Goal: Task Accomplishment & Management: Use online tool/utility

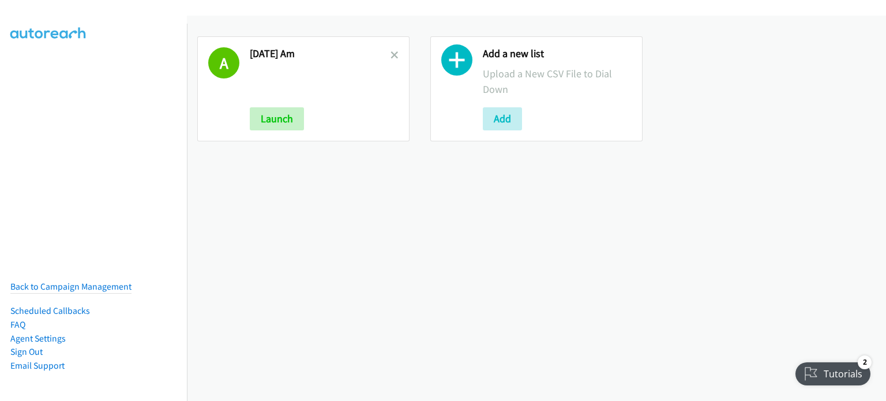
click at [394, 50] on link at bounding box center [394, 54] width 8 height 13
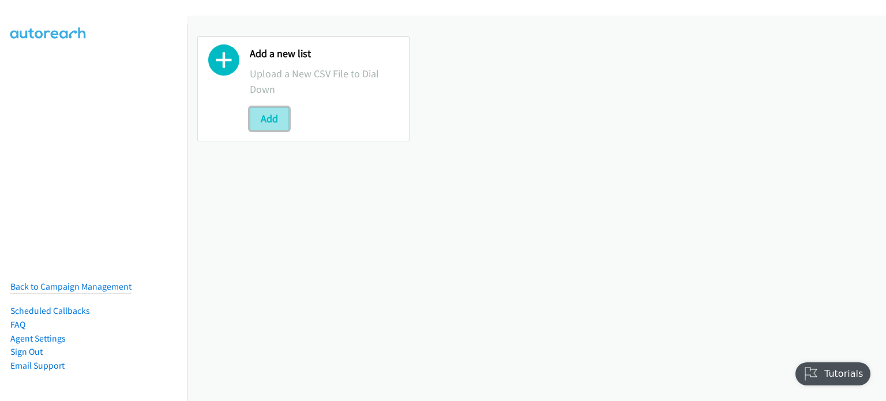
click at [274, 124] on button "Add" at bounding box center [269, 118] width 39 height 23
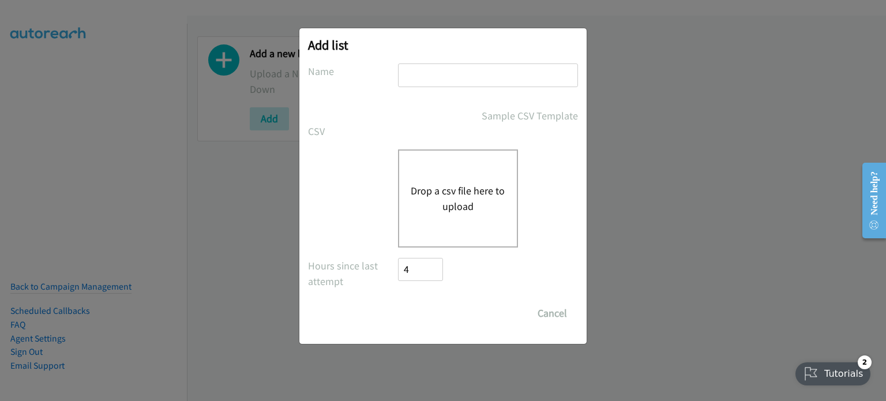
click at [457, 183] on button "Drop a csv file here to upload" at bounding box center [458, 198] width 95 height 31
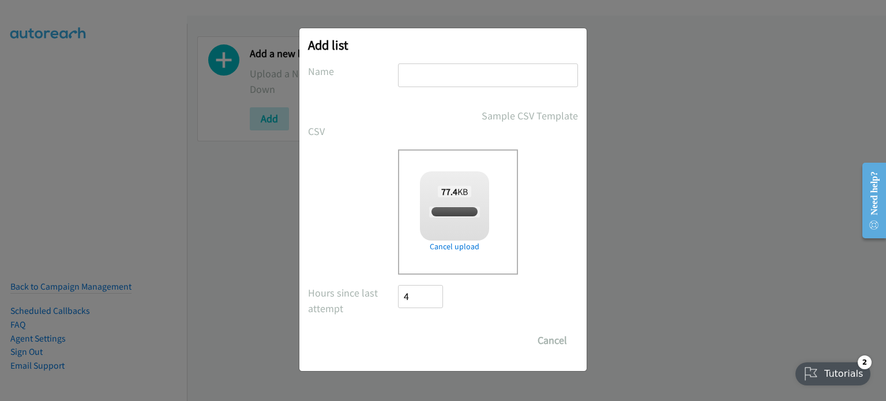
click at [436, 83] on input "text" at bounding box center [488, 75] width 180 height 24
checkbox input "true"
type input "AUG 14 PM"
click at [441, 336] on input "Save List" at bounding box center [428, 340] width 61 height 23
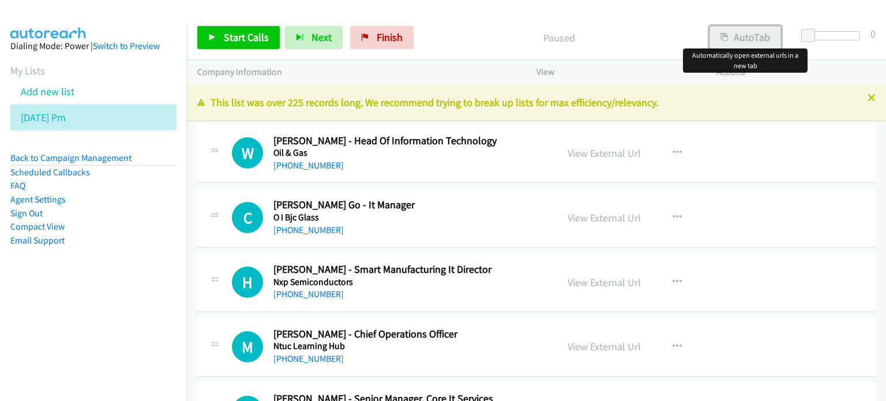
click at [732, 39] on button "AutoTab" at bounding box center [745, 37] width 72 height 23
click at [609, 156] on link "View External Url" at bounding box center [603, 152] width 73 height 13
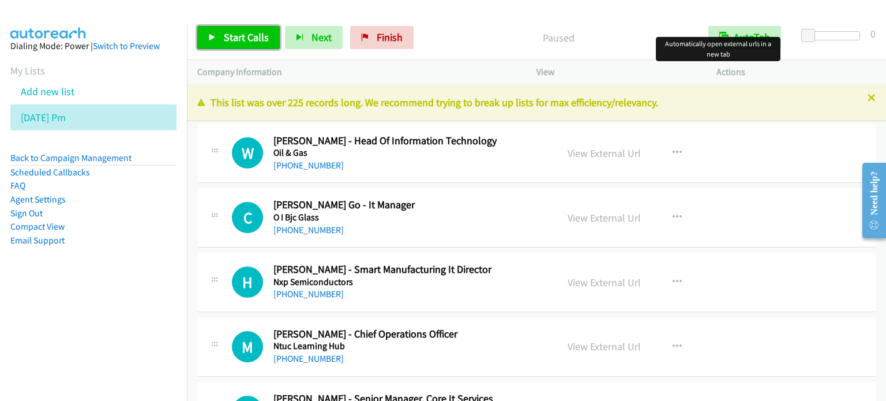
click at [254, 36] on span "Start Calls" at bounding box center [246, 37] width 45 height 13
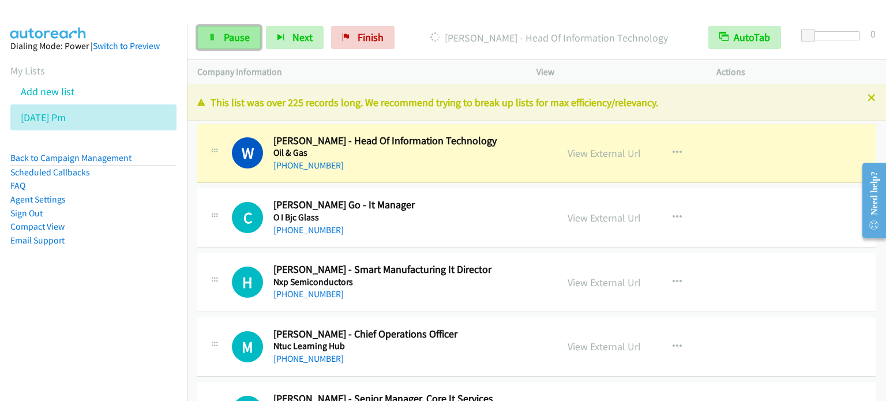
click at [240, 34] on span "Pause" at bounding box center [237, 37] width 26 height 13
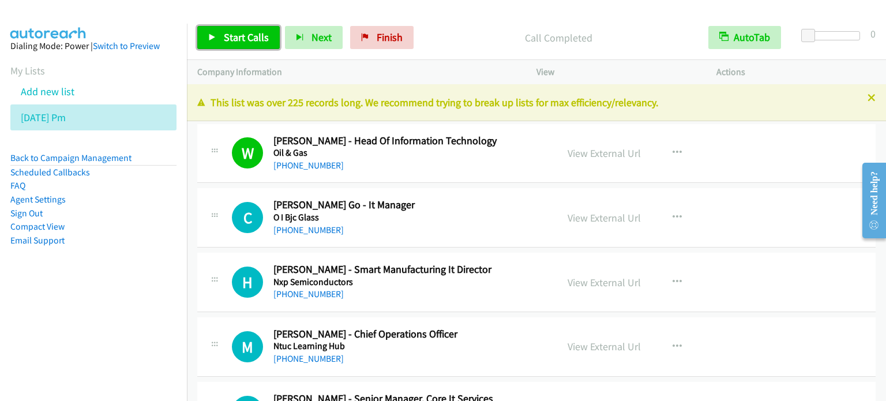
click at [246, 40] on span "Start Calls" at bounding box center [246, 37] width 45 height 13
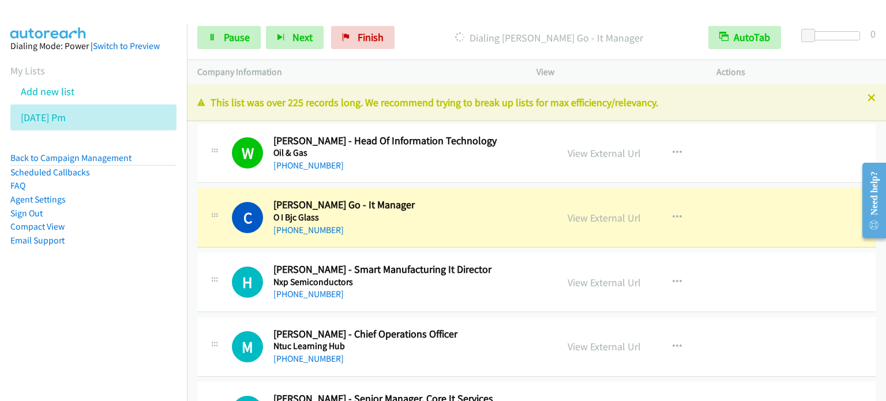
drag, startPoint x: 48, startPoint y: 373, endPoint x: 176, endPoint y: 249, distance: 178.6
click at [48, 374] on nav "Dialing Mode: Power | Switch to Preview My Lists Add new list [DATE] Pm Back to…" at bounding box center [93, 224] width 187 height 401
click at [248, 37] on span "Pause" at bounding box center [237, 37] width 26 height 13
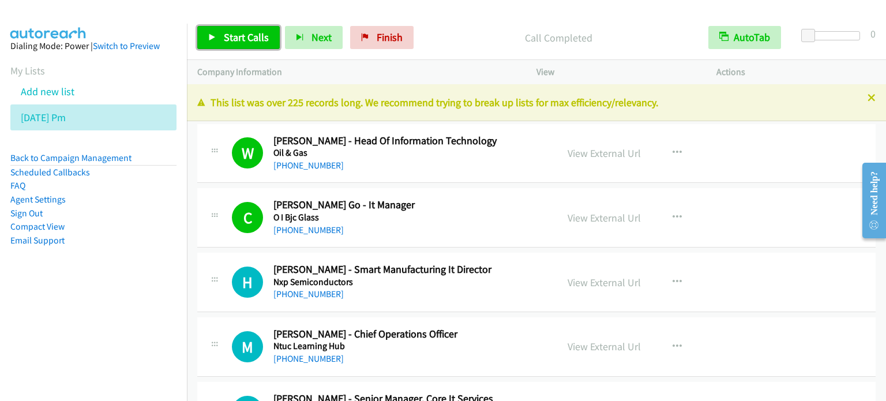
click at [254, 34] on span "Start Calls" at bounding box center [246, 37] width 45 height 13
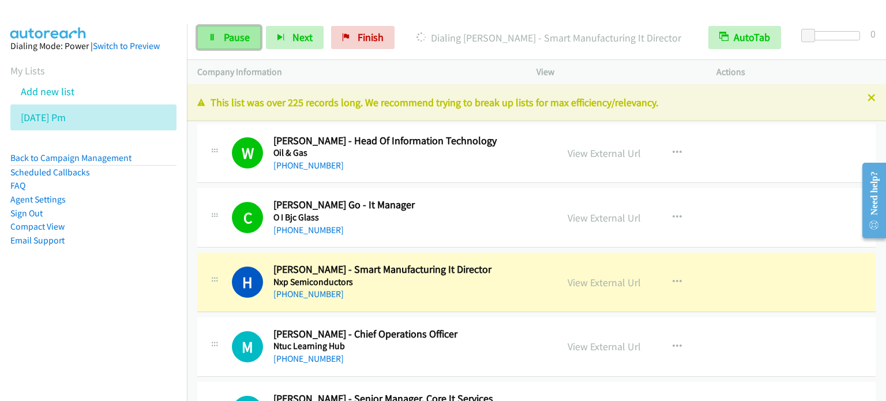
click at [225, 36] on span "Pause" at bounding box center [237, 37] width 26 height 13
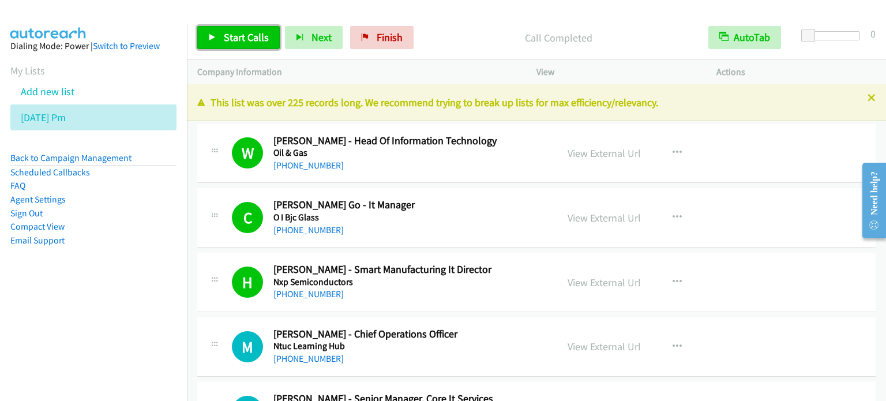
click at [249, 33] on span "Start Calls" at bounding box center [246, 37] width 45 height 13
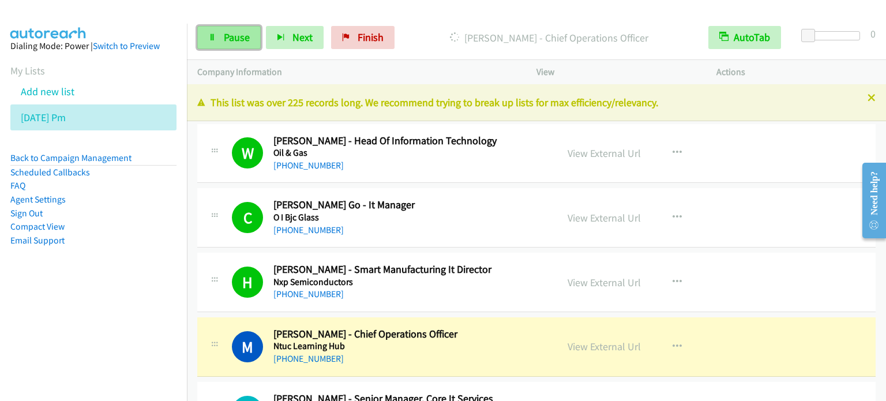
click at [239, 33] on span "Pause" at bounding box center [237, 37] width 26 height 13
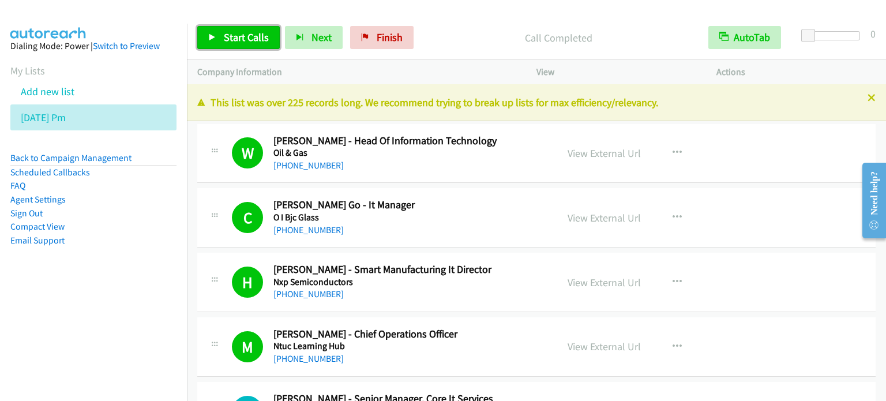
click at [254, 35] on span "Start Calls" at bounding box center [246, 37] width 45 height 13
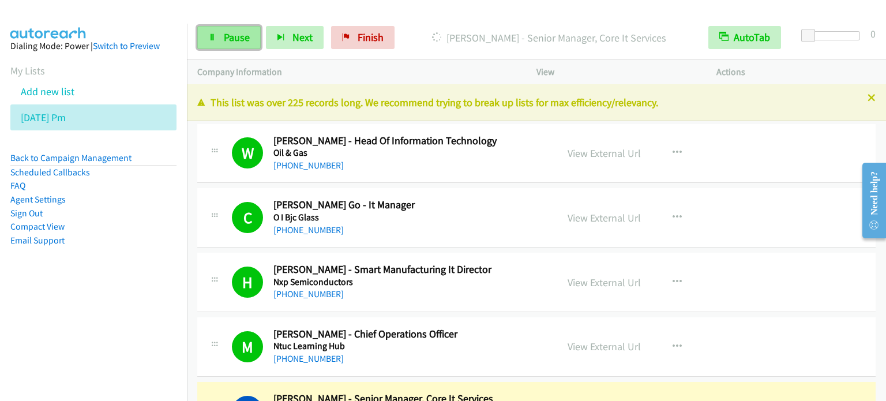
click at [215, 36] on icon at bounding box center [212, 38] width 8 height 8
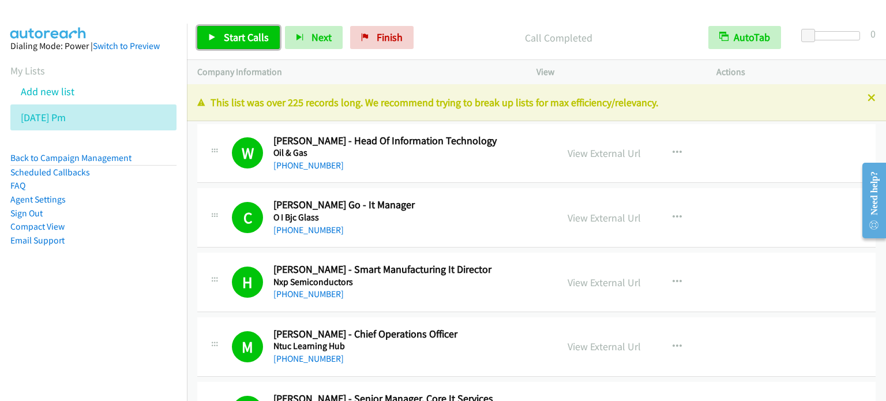
click at [251, 38] on span "Start Calls" at bounding box center [246, 37] width 45 height 13
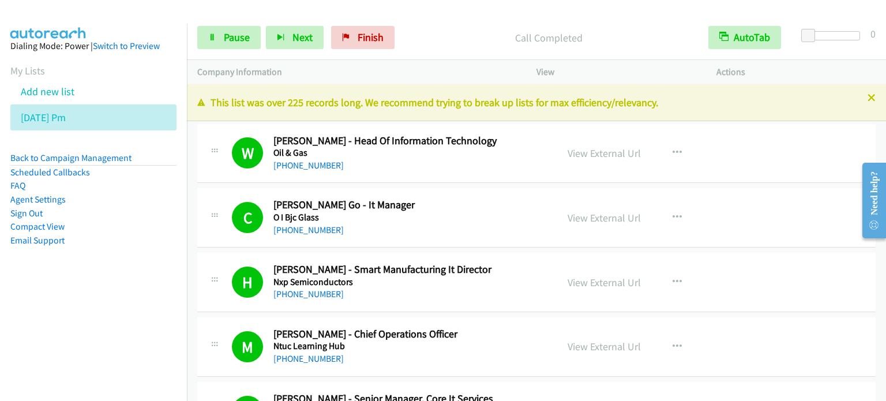
drag, startPoint x: 138, startPoint y: 264, endPoint x: 140, endPoint y: 255, distance: 9.4
click at [138, 264] on aside "Dialing Mode: Power | Switch to Preview My Lists Add new list [DATE] Pm Back to…" at bounding box center [93, 162] width 187 height 276
click at [245, 36] on span "Pause" at bounding box center [237, 37] width 26 height 13
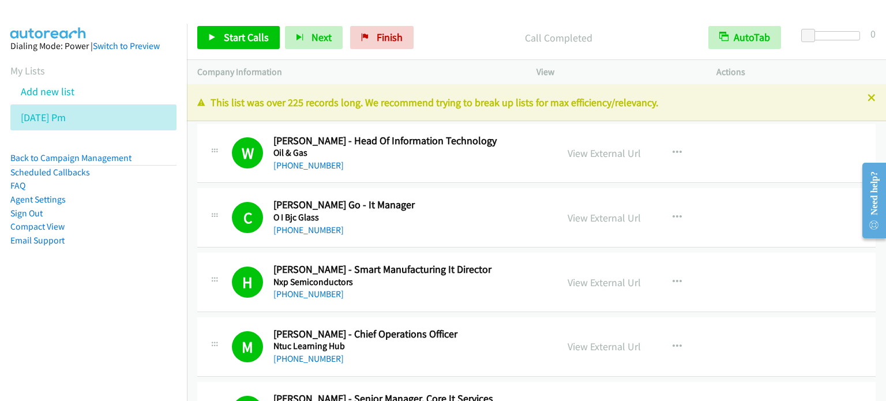
click at [113, 295] on aside "Dialing Mode: Power | Switch to Preview My Lists Add new list [DATE] Pm Back to…" at bounding box center [93, 162] width 187 height 276
click at [668, 18] on div "Start Calls Pause Next Finish Call Completed AutoTab AutoTab 0" at bounding box center [536, 38] width 699 height 44
click at [619, 219] on link "View External Url" at bounding box center [603, 217] width 73 height 13
click at [243, 35] on span "Start Calls" at bounding box center [246, 37] width 45 height 13
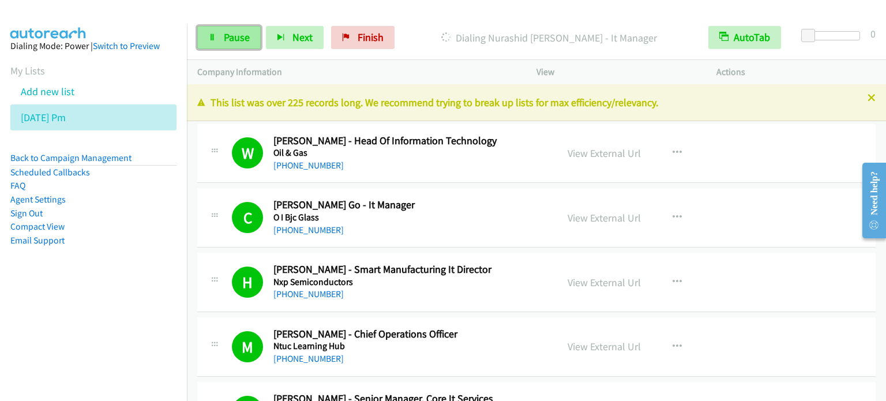
click at [209, 39] on icon at bounding box center [212, 38] width 8 height 8
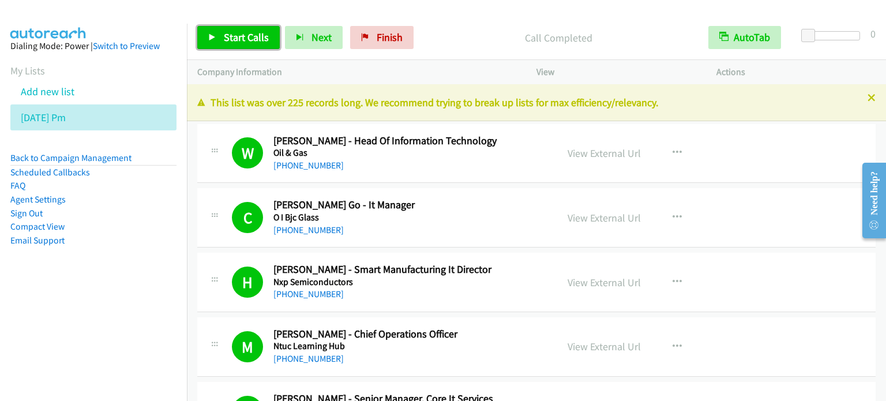
click at [257, 37] on span "Start Calls" at bounding box center [246, 37] width 45 height 13
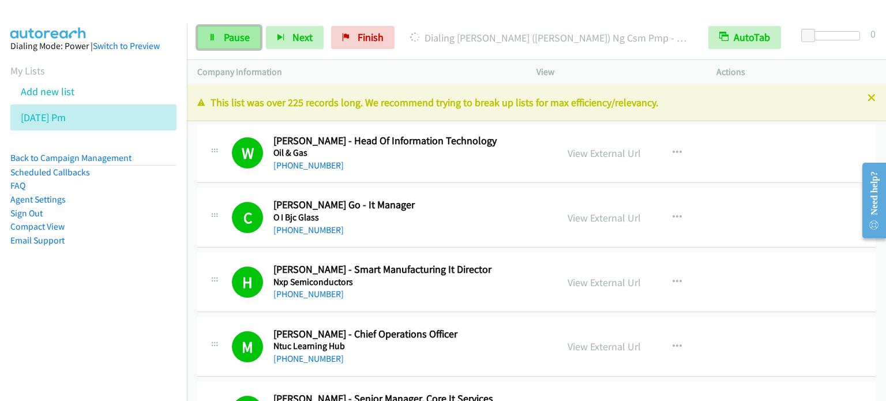
click at [221, 38] on link "Pause" at bounding box center [228, 37] width 63 height 23
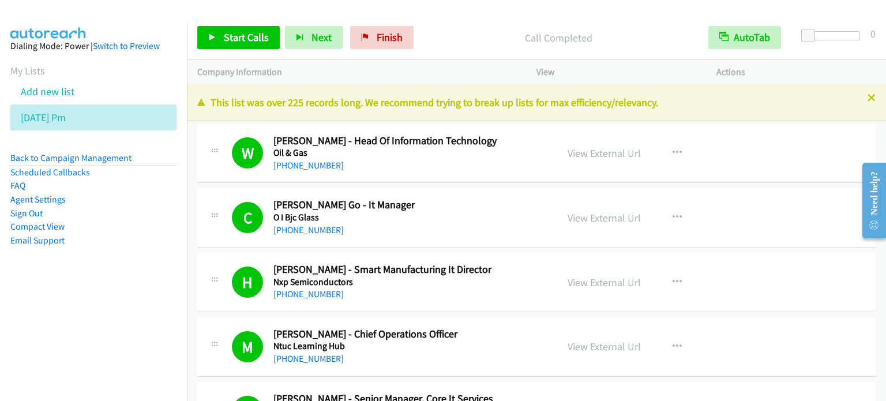
drag, startPoint x: 100, startPoint y: 268, endPoint x: 261, endPoint y: 48, distance: 272.6
click at [100, 267] on aside "Dialing Mode: Power | Switch to Preview My Lists Add new list [DATE] Pm Back to…" at bounding box center [93, 162] width 187 height 276
click at [222, 41] on link "Start Calls" at bounding box center [238, 37] width 82 height 23
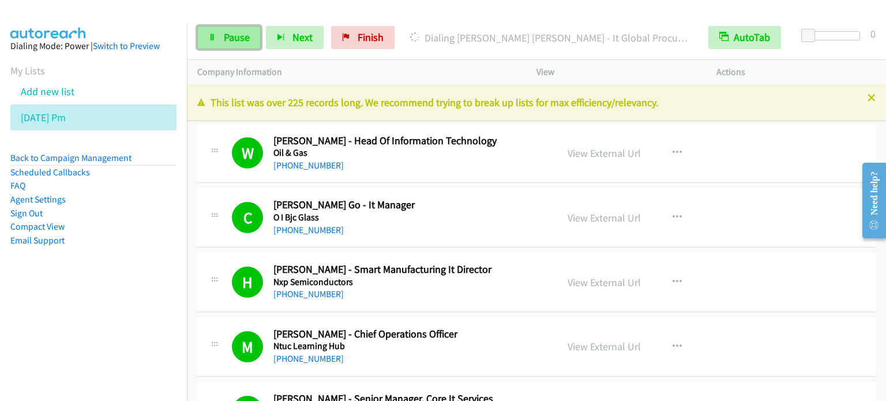
click at [226, 46] on link "Pause" at bounding box center [228, 37] width 63 height 23
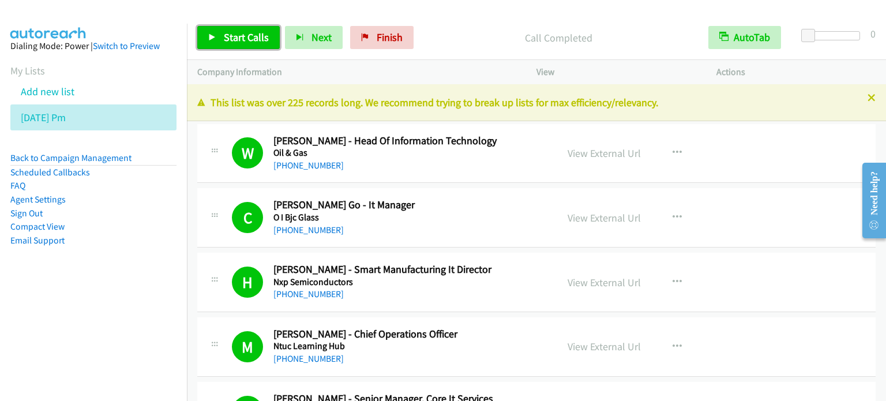
drag, startPoint x: 244, startPoint y: 39, endPoint x: 314, endPoint y: 91, distance: 86.8
click at [246, 40] on span "Start Calls" at bounding box center [246, 37] width 45 height 13
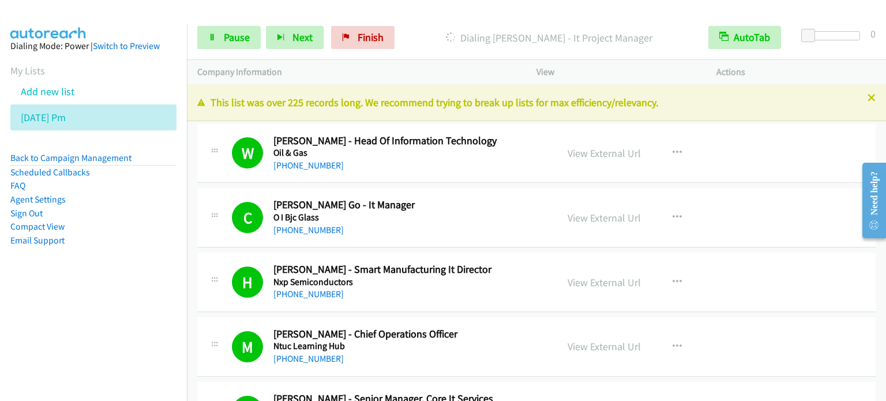
click at [153, 292] on aside "Dialing Mode: Power | Switch to Preview My Lists Add new list [DATE] Pm Back to…" at bounding box center [93, 162] width 187 height 276
click at [226, 39] on span "Pause" at bounding box center [237, 37] width 26 height 13
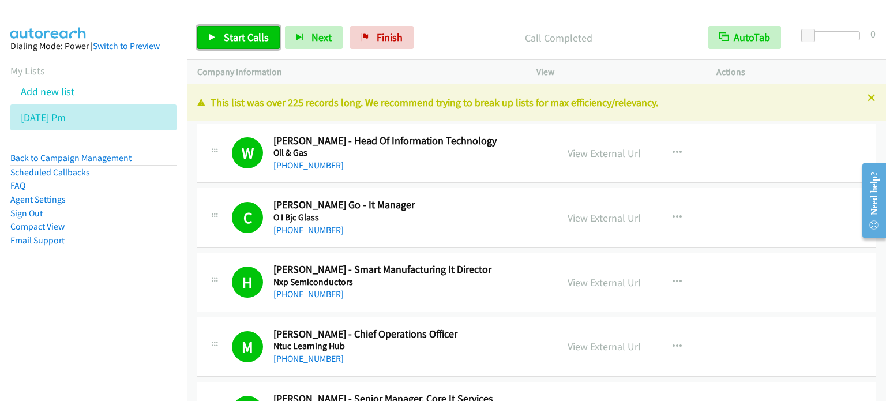
click at [248, 32] on span "Start Calls" at bounding box center [246, 37] width 45 height 13
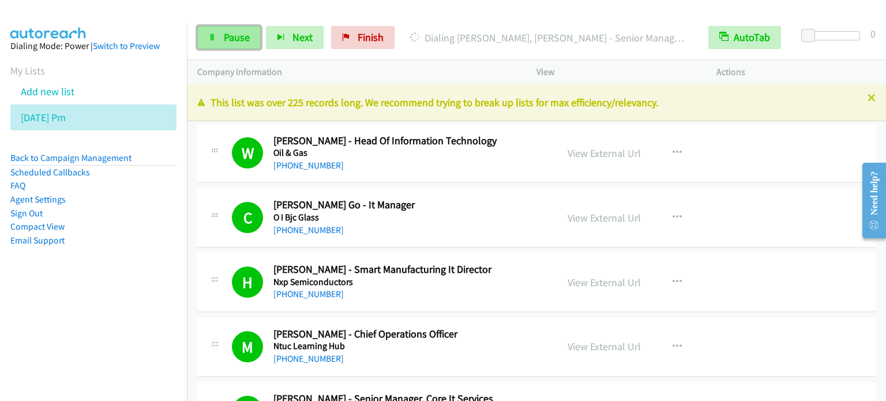
click at [221, 37] on link "Pause" at bounding box center [228, 37] width 63 height 23
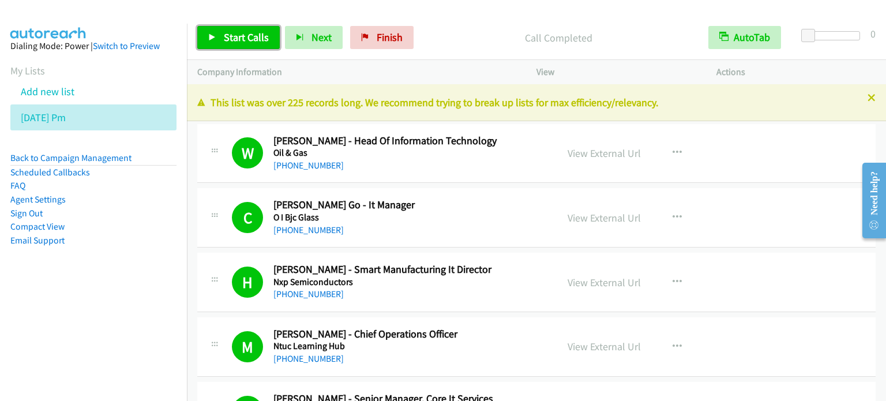
click at [244, 40] on span "Start Calls" at bounding box center [246, 37] width 45 height 13
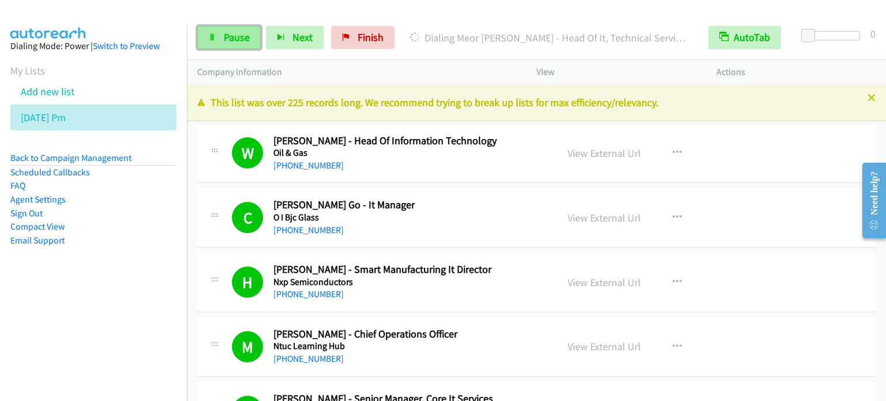
click at [215, 39] on icon at bounding box center [212, 38] width 8 height 8
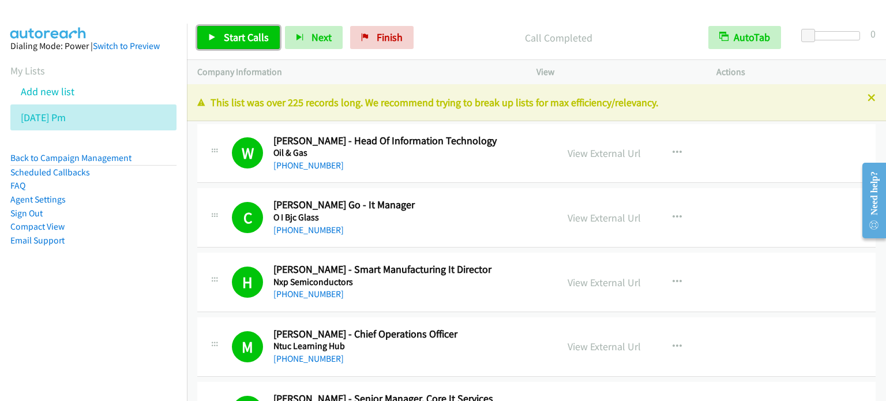
click at [234, 42] on span "Start Calls" at bounding box center [246, 37] width 45 height 13
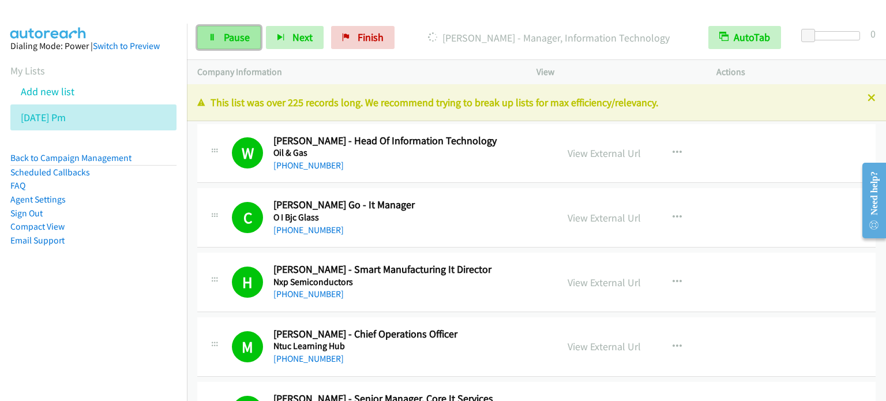
click at [227, 34] on span "Pause" at bounding box center [237, 37] width 26 height 13
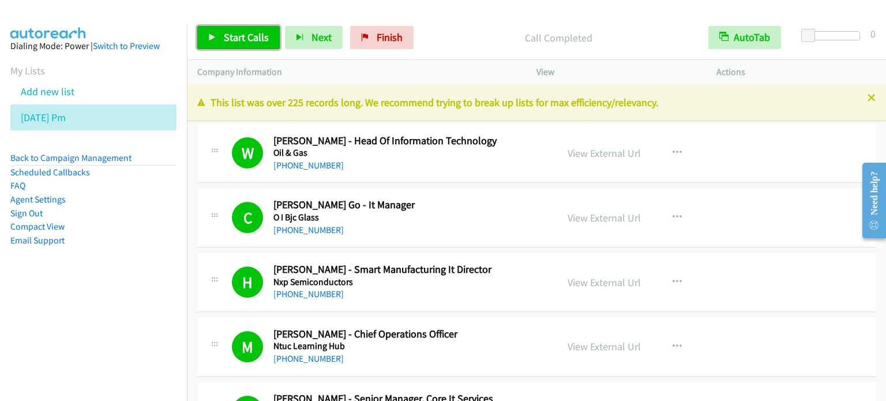
click at [240, 36] on span "Start Calls" at bounding box center [246, 37] width 45 height 13
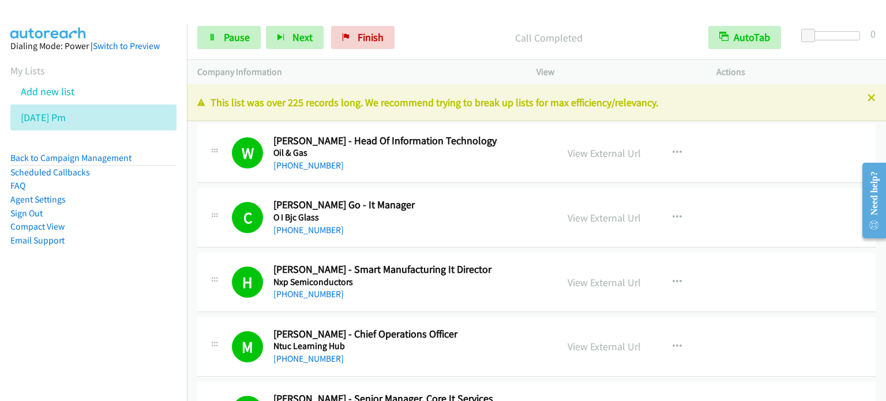
drag, startPoint x: 45, startPoint y: 297, endPoint x: 51, endPoint y: 288, distance: 10.7
click at [45, 297] on aside "Dialing Mode: Power | Switch to Preview My Lists Add new list [DATE] Pm Back to…" at bounding box center [93, 162] width 187 height 276
click at [240, 43] on span "Pause" at bounding box center [237, 37] width 26 height 13
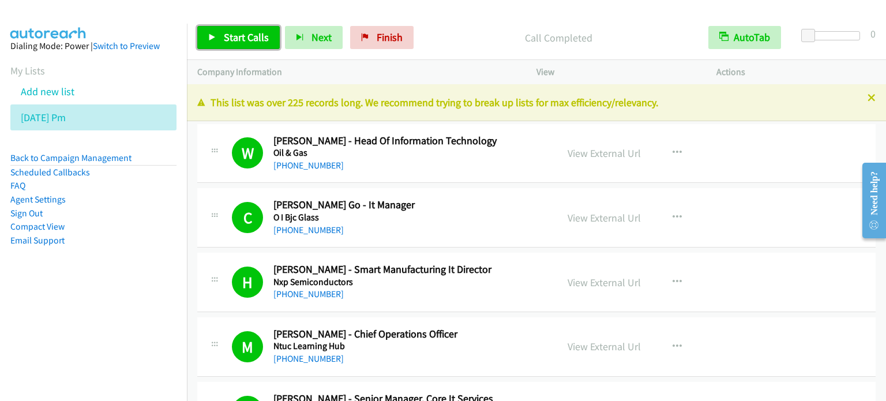
click at [255, 34] on span "Start Calls" at bounding box center [246, 37] width 45 height 13
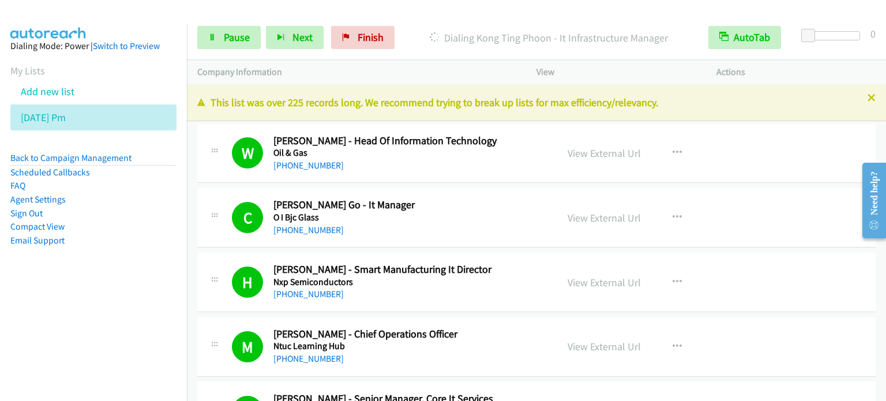
click at [140, 260] on aside "Dialing Mode: Power | Switch to Preview My Lists Add new list [DATE] Pm Back to…" at bounding box center [93, 162] width 187 height 276
click at [231, 42] on span "Pause" at bounding box center [237, 37] width 26 height 13
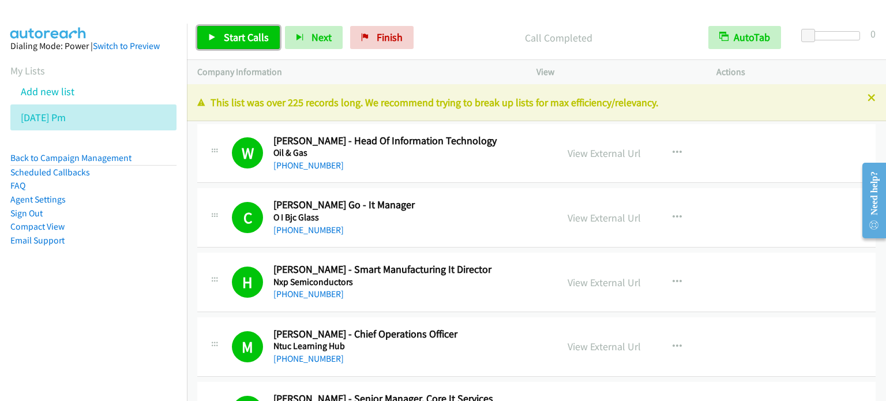
click at [257, 41] on span "Start Calls" at bounding box center [246, 37] width 45 height 13
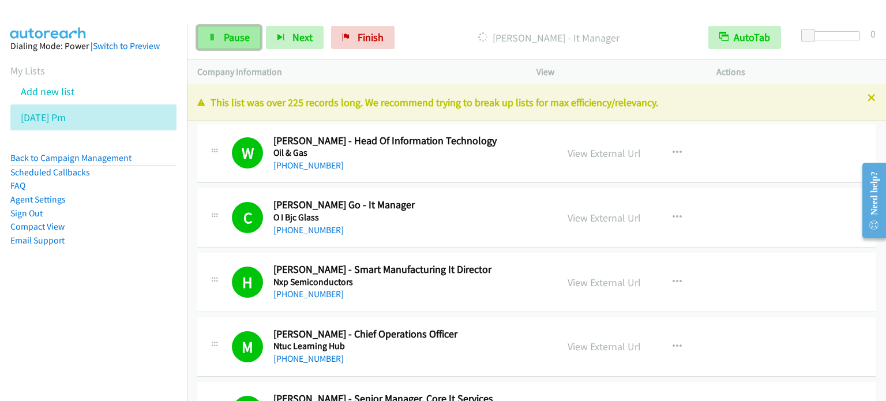
click at [239, 41] on span "Pause" at bounding box center [237, 37] width 26 height 13
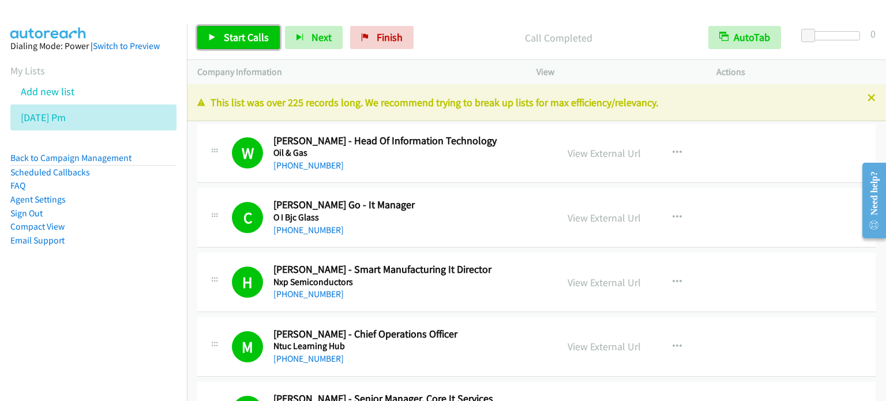
click at [227, 37] on span "Start Calls" at bounding box center [246, 37] width 45 height 13
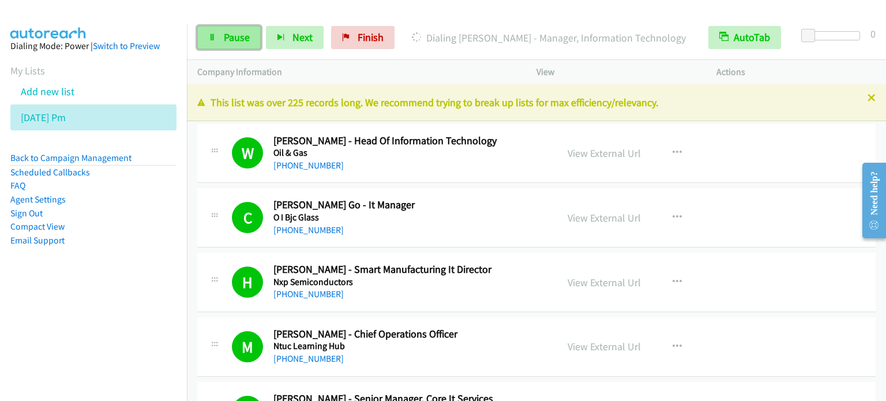
click at [236, 39] on span "Pause" at bounding box center [237, 37] width 26 height 13
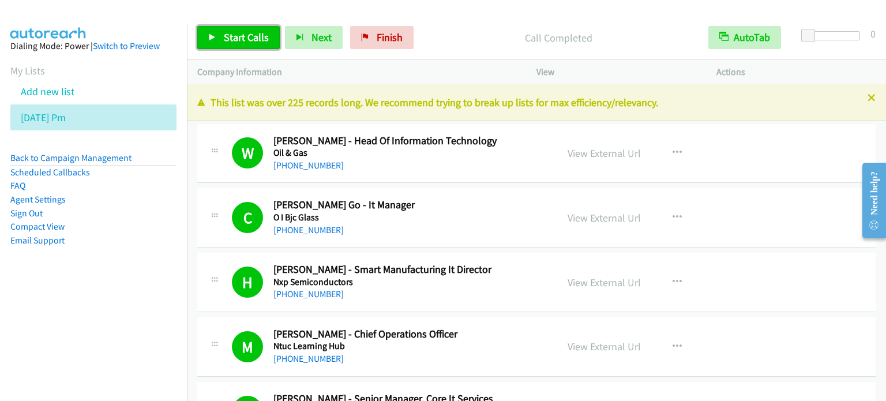
click at [239, 43] on span "Start Calls" at bounding box center [246, 37] width 45 height 13
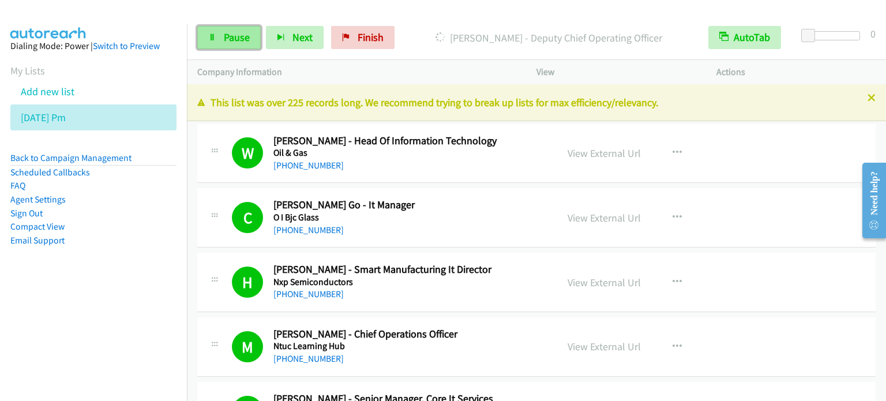
click at [227, 37] on span "Pause" at bounding box center [237, 37] width 26 height 13
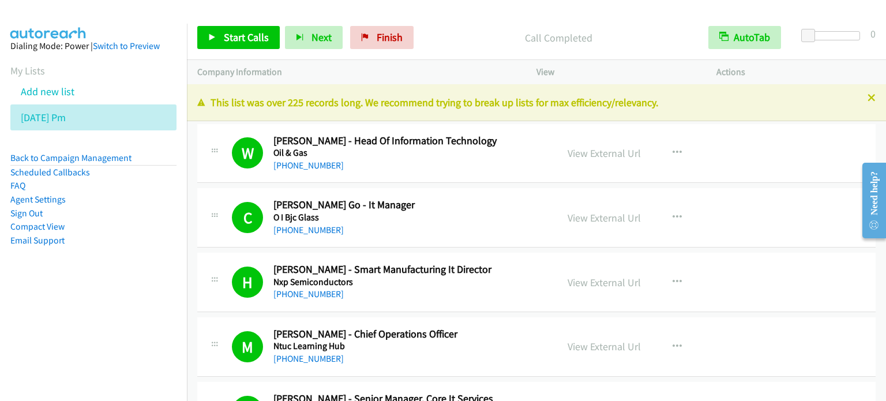
click at [455, 20] on div "Start Calls Pause Next Finish Call Completed AutoTab AutoTab 0" at bounding box center [536, 38] width 699 height 44
click at [230, 39] on span "Start Calls" at bounding box center [246, 37] width 45 height 13
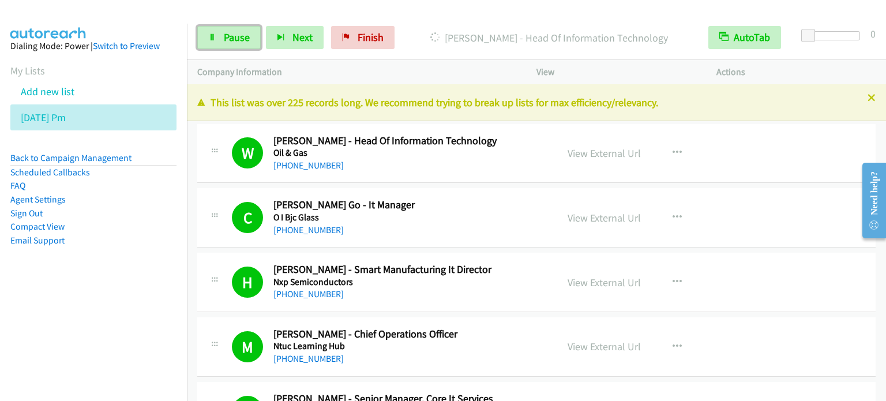
drag, startPoint x: 240, startPoint y: 34, endPoint x: 261, endPoint y: 40, distance: 21.7
click at [239, 34] on span "Pause" at bounding box center [237, 37] width 26 height 13
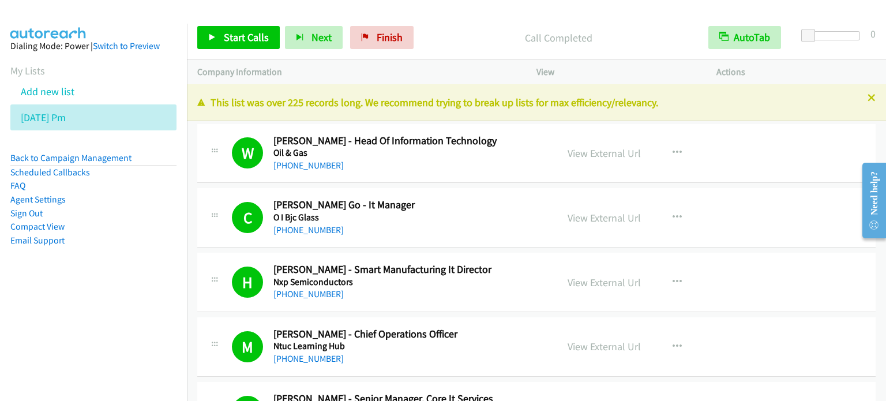
drag, startPoint x: 161, startPoint y: 285, endPoint x: 186, endPoint y: 285, distance: 25.4
click at [161, 285] on aside "Dialing Mode: Power | Switch to Preview My Lists Add new list [DATE] Pm Back to…" at bounding box center [93, 162] width 187 height 276
click at [256, 36] on span "Start Calls" at bounding box center [246, 37] width 45 height 13
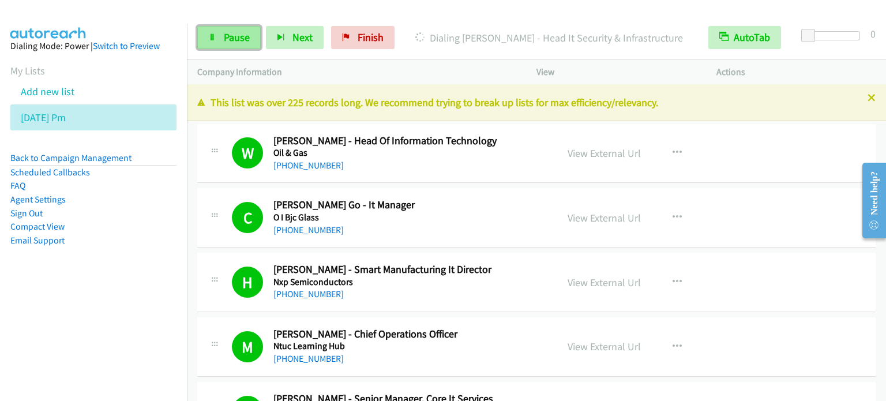
click at [239, 40] on span "Pause" at bounding box center [237, 37] width 26 height 13
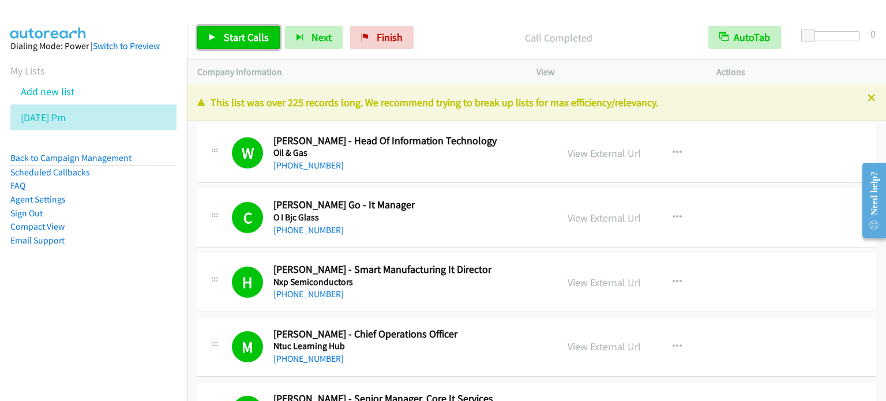
click at [238, 34] on span "Start Calls" at bounding box center [246, 37] width 45 height 13
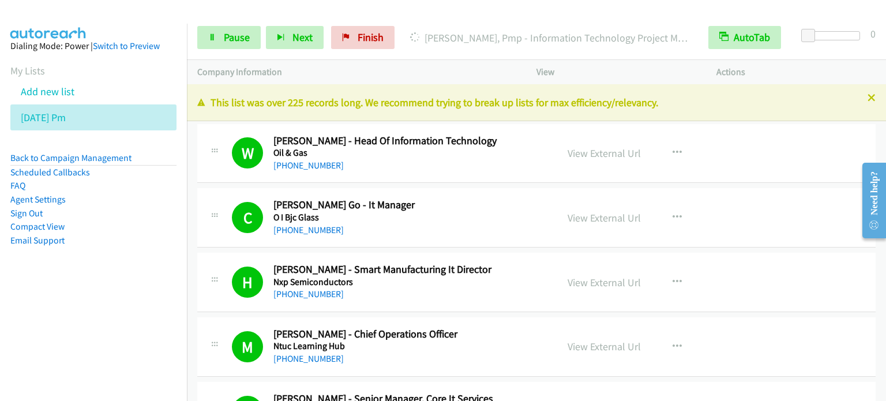
click at [162, 279] on aside "Dialing Mode: Power | Switch to Preview My Lists Add new list [DATE] Pm Back to…" at bounding box center [93, 162] width 187 height 276
click at [239, 36] on span "Pause" at bounding box center [237, 37] width 26 height 13
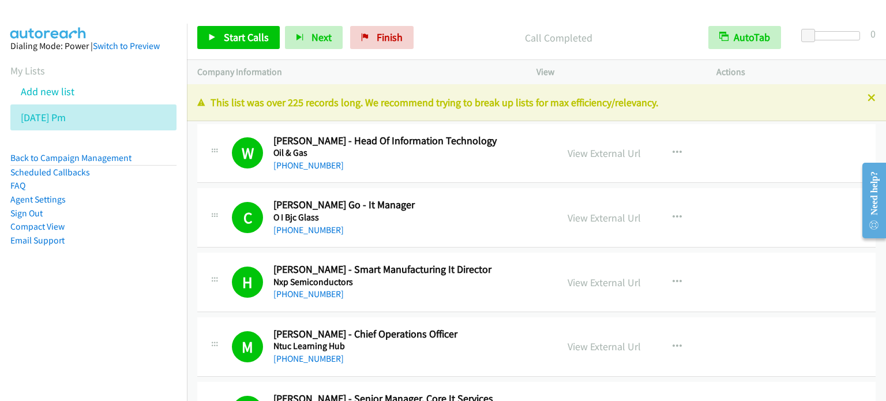
click at [118, 259] on aside "Dialing Mode: Power | Switch to Preview My Lists Add new list [DATE] Pm Back to…" at bounding box center [93, 162] width 187 height 276
click at [55, 311] on nav "Dialing Mode: Power | Switch to Preview My Lists Add new list [DATE] Pm Back to…" at bounding box center [93, 224] width 187 height 401
click at [253, 37] on span "Start Calls" at bounding box center [246, 37] width 45 height 13
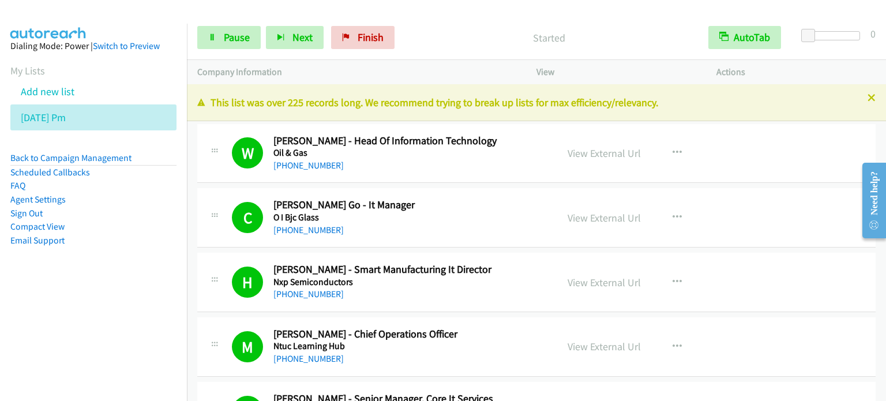
click at [125, 300] on nav "Dialing Mode: Power | Switch to Preview My Lists Add new list [DATE] Pm Back to…" at bounding box center [93, 224] width 187 height 401
click at [238, 29] on link "Pause" at bounding box center [228, 37] width 63 height 23
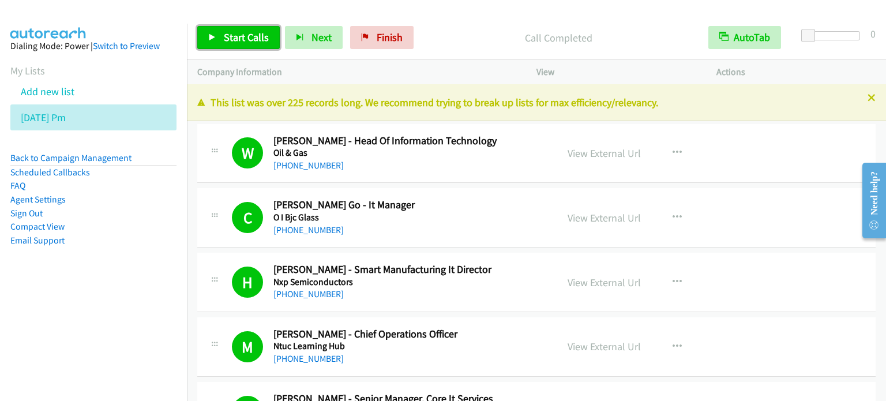
click at [238, 37] on span "Start Calls" at bounding box center [246, 37] width 45 height 13
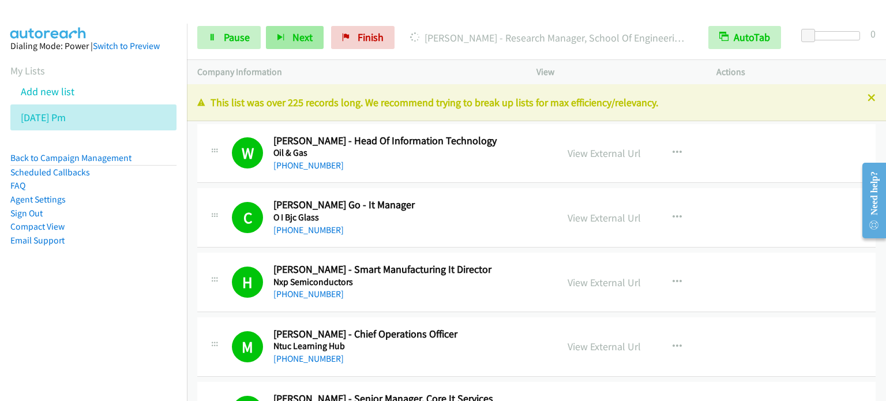
drag, startPoint x: 141, startPoint y: 334, endPoint x: 313, endPoint y: 43, distance: 338.6
click at [141, 334] on nav "Dialing Mode: Power | Switch to Preview My Lists Add new list [DATE] Pm Back to…" at bounding box center [93, 224] width 187 height 401
click at [93, 325] on nav "Dialing Mode: Power | Switch to Preview My Lists Add new list [DATE] Pm Back to…" at bounding box center [93, 224] width 187 height 401
click at [234, 31] on span "Pause" at bounding box center [237, 37] width 26 height 13
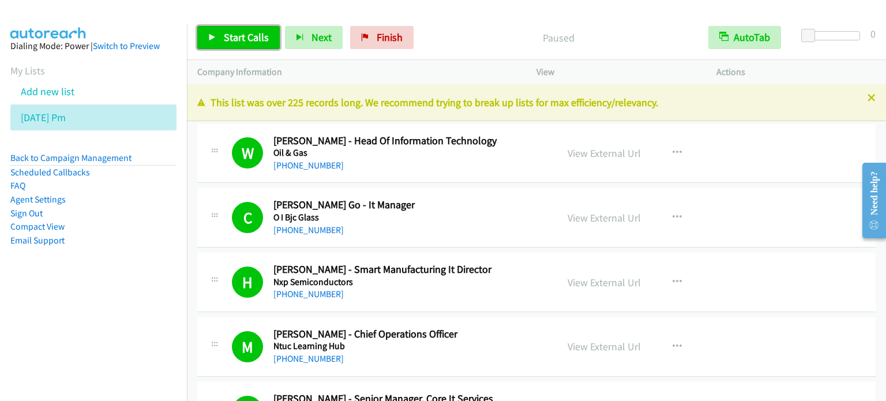
click at [250, 39] on span "Start Calls" at bounding box center [246, 37] width 45 height 13
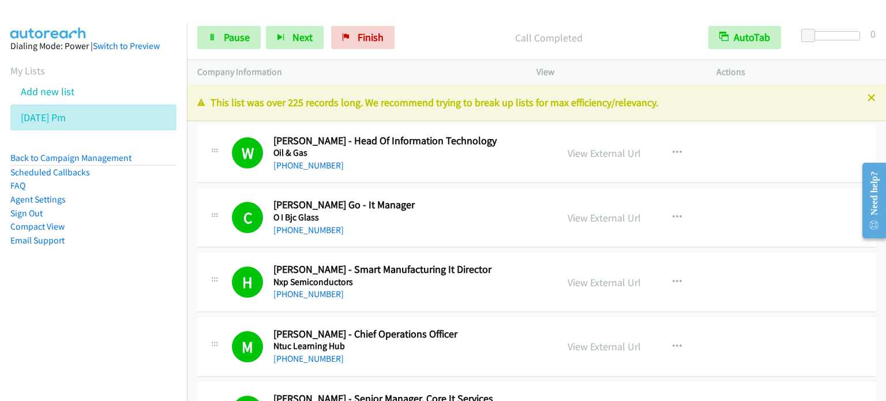
click at [137, 288] on aside "Dialing Mode: Power | Switch to Preview My Lists Add new list [DATE] Pm Back to…" at bounding box center [93, 162] width 187 height 276
click at [235, 35] on span "Pause" at bounding box center [237, 37] width 26 height 13
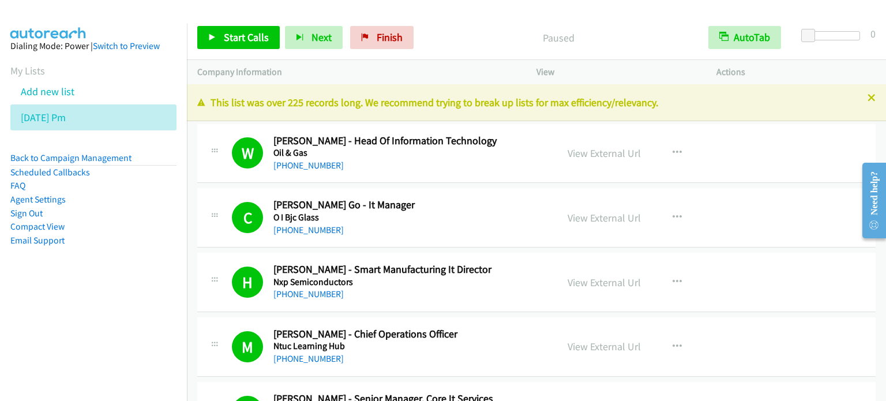
click at [148, 334] on nav "Dialing Mode: Power | Switch to Preview My Lists Add new list [DATE] Pm Back to…" at bounding box center [93, 224] width 187 height 401
click at [251, 37] on span "Start Calls" at bounding box center [246, 37] width 45 height 13
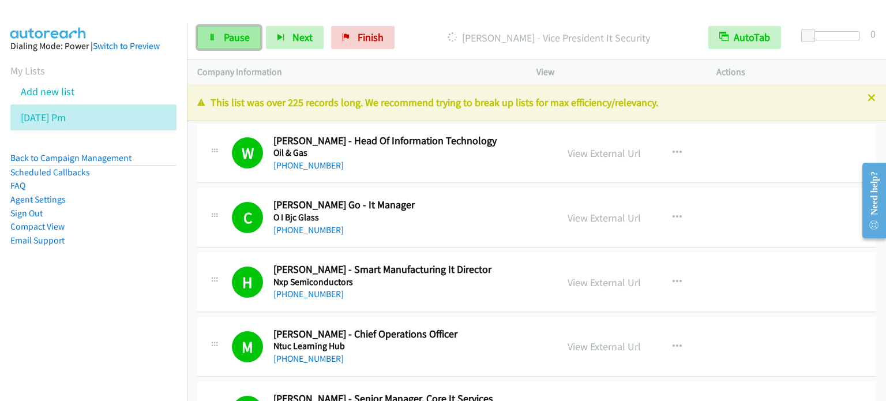
click at [228, 37] on span "Pause" at bounding box center [237, 37] width 26 height 13
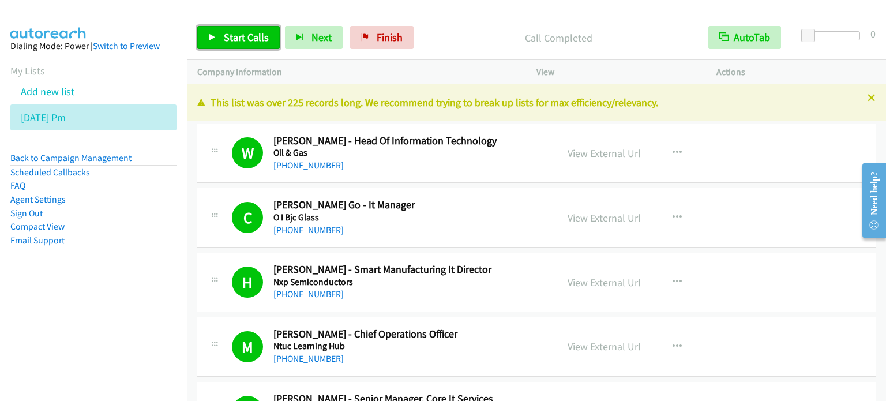
click at [234, 39] on span "Start Calls" at bounding box center [246, 37] width 45 height 13
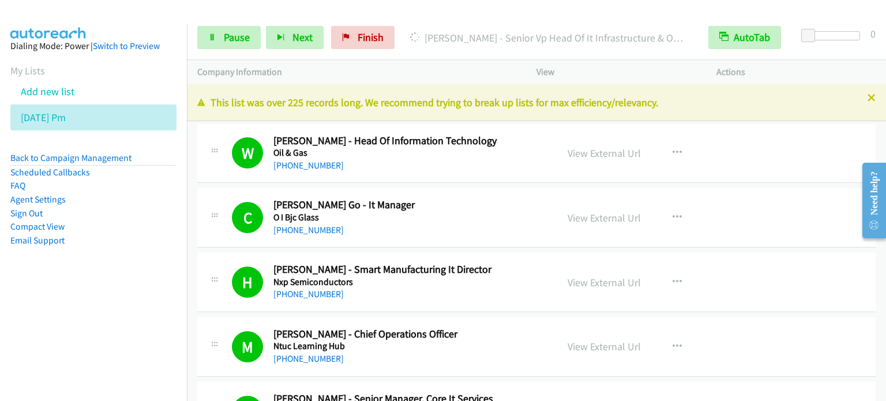
click at [88, 302] on nav "Dialing Mode: Power | Switch to Preview My Lists Add new list [DATE] Pm Back to…" at bounding box center [93, 224] width 187 height 401
click at [70, 258] on aside "Dialing Mode: Power | Switch to Preview My Lists Add new list [DATE] Pm Back to…" at bounding box center [93, 162] width 187 height 276
click at [79, 286] on aside "Dialing Mode: Power | Switch to Preview My Lists Add new list [DATE] Pm Back to…" at bounding box center [93, 162] width 187 height 276
click at [228, 27] on link "Pause" at bounding box center [228, 37] width 63 height 23
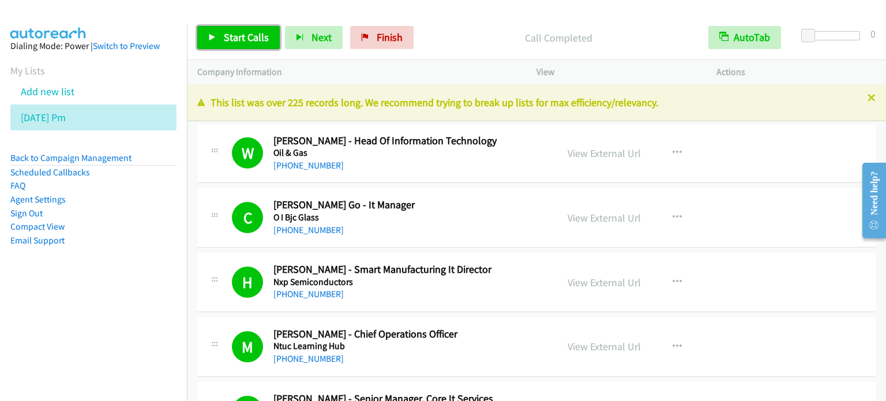
click at [259, 35] on span "Start Calls" at bounding box center [246, 37] width 45 height 13
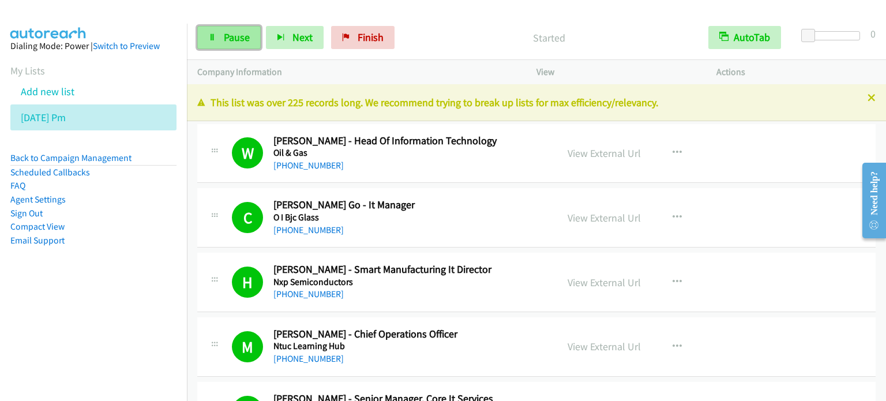
click at [212, 41] on link "Pause" at bounding box center [228, 37] width 63 height 23
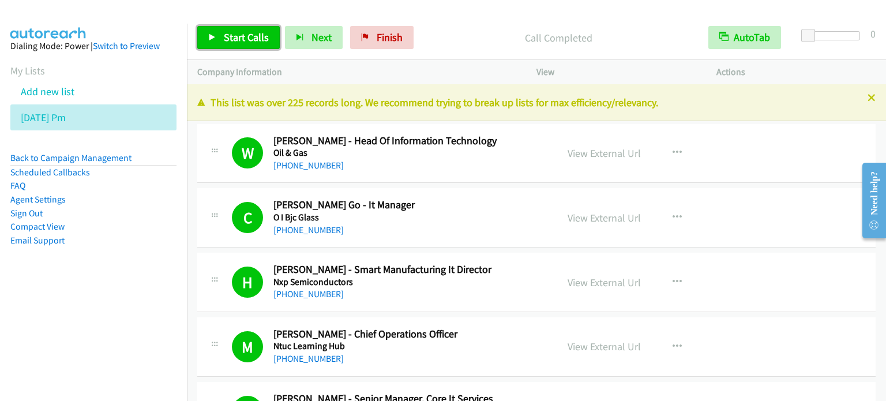
click at [237, 39] on span "Start Calls" at bounding box center [246, 37] width 45 height 13
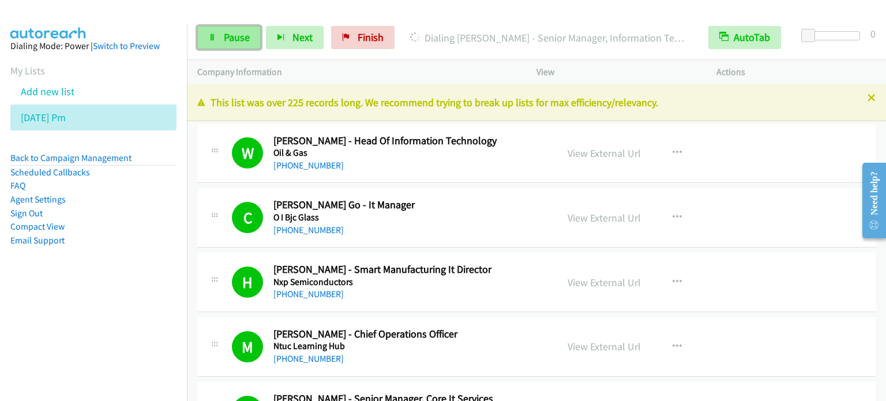
click at [244, 41] on span "Pause" at bounding box center [237, 37] width 26 height 13
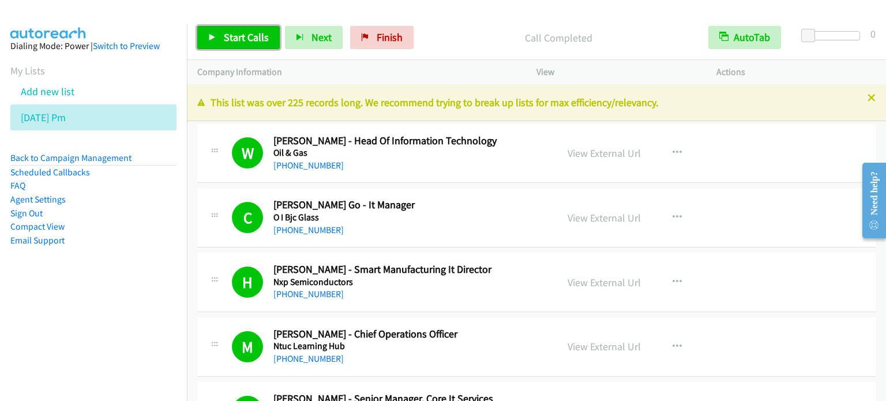
click at [249, 35] on span "Start Calls" at bounding box center [246, 37] width 45 height 13
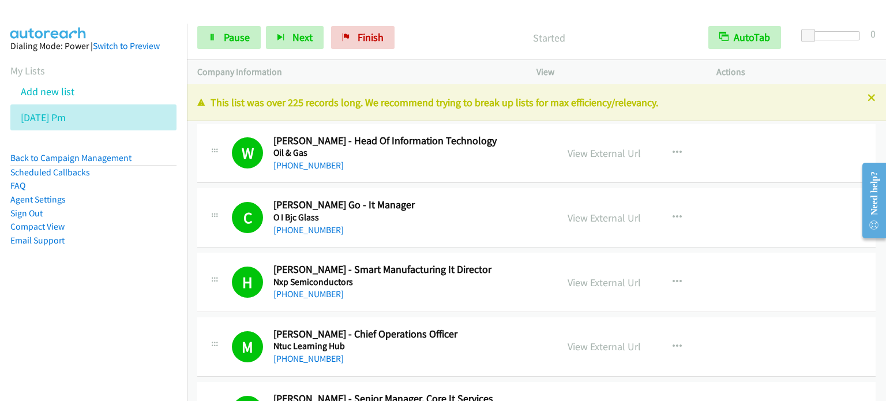
drag, startPoint x: 124, startPoint y: 293, endPoint x: 272, endPoint y: 112, distance: 233.5
click at [125, 292] on aside "Dialing Mode: Power | Switch to Preview My Lists Add new list [DATE] Pm Back to…" at bounding box center [93, 162] width 187 height 276
click at [241, 43] on span "Pause" at bounding box center [237, 37] width 26 height 13
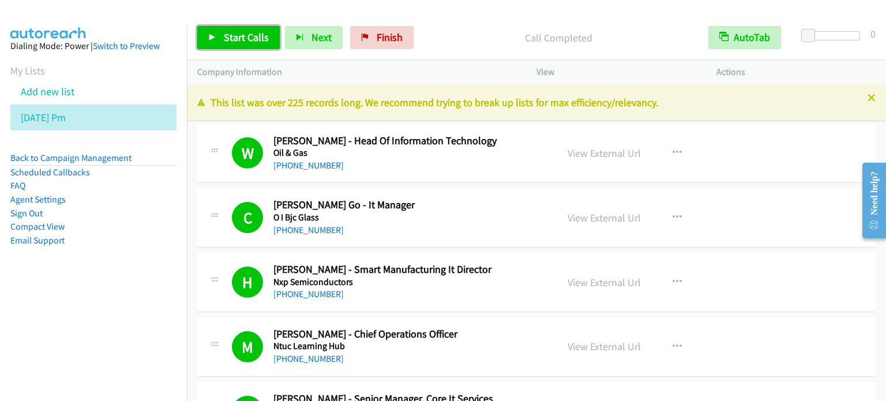
click at [225, 36] on span "Start Calls" at bounding box center [246, 37] width 45 height 13
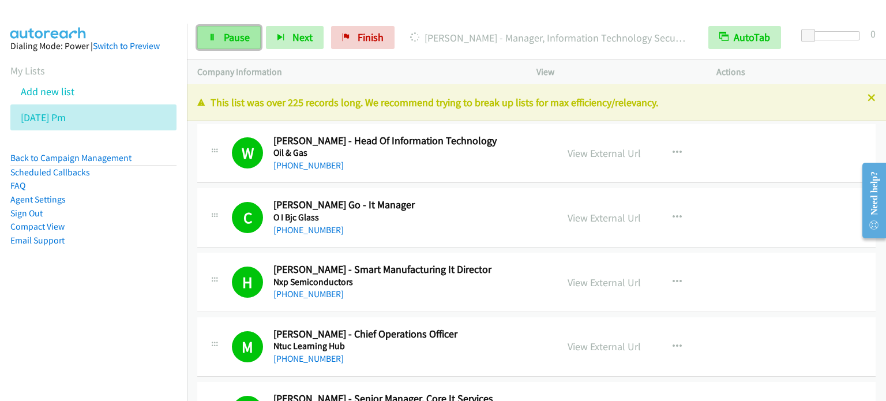
click at [235, 35] on span "Pause" at bounding box center [237, 37] width 26 height 13
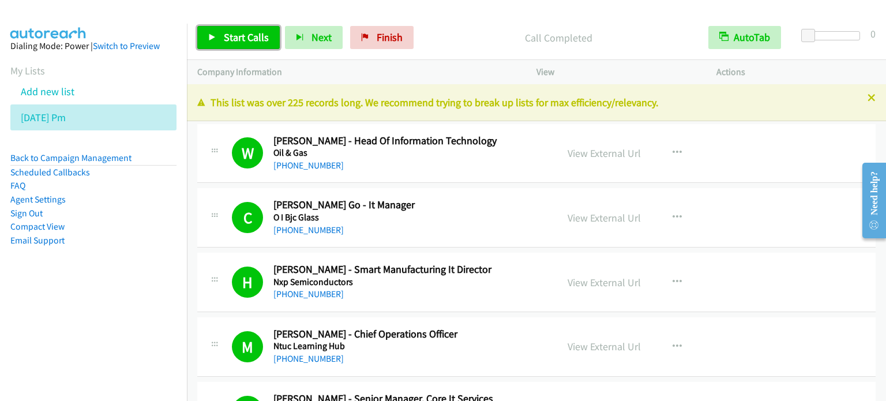
click at [249, 39] on span "Start Calls" at bounding box center [246, 37] width 45 height 13
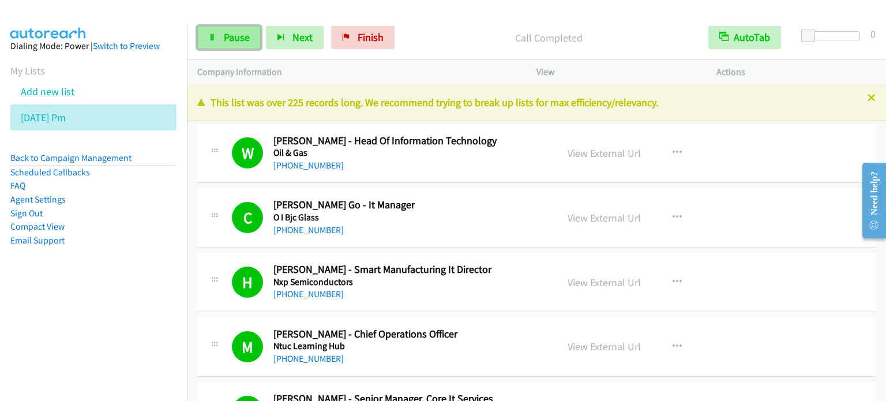
click at [256, 32] on link "Pause" at bounding box center [228, 37] width 63 height 23
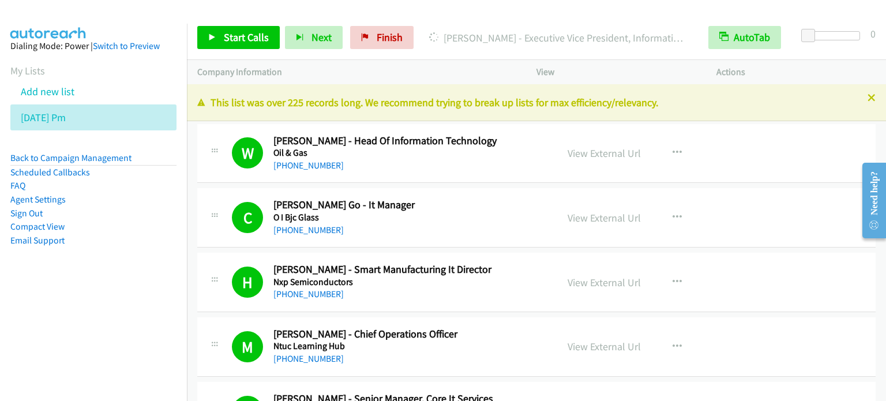
click at [106, 287] on aside "Dialing Mode: Power | Switch to Preview My Lists Add new list [DATE] Pm Back to…" at bounding box center [93, 162] width 187 height 276
click at [236, 41] on span "Start Calls" at bounding box center [246, 37] width 45 height 13
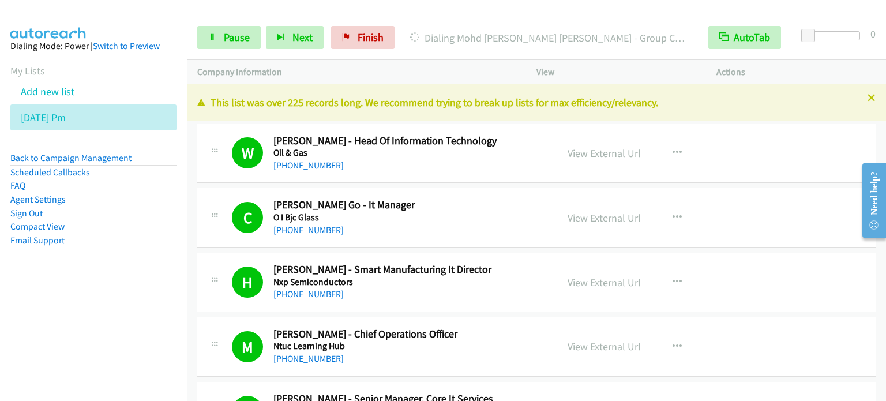
drag, startPoint x: 99, startPoint y: 336, endPoint x: 133, endPoint y: 275, distance: 70.0
click at [100, 337] on nav "Dialing Mode: Power | Switch to Preview My Lists Add new list [DATE] Pm Back to…" at bounding box center [93, 224] width 187 height 401
click at [135, 257] on aside "Dialing Mode: Power | Switch to Preview My Lists Add new list [DATE] Pm Back to…" at bounding box center [93, 162] width 187 height 276
click at [116, 253] on aside "Dialing Mode: Power | Switch to Preview My Lists Add new list [DATE] Pm Back to…" at bounding box center [93, 162] width 187 height 276
click at [219, 37] on link "Pause" at bounding box center [228, 37] width 63 height 23
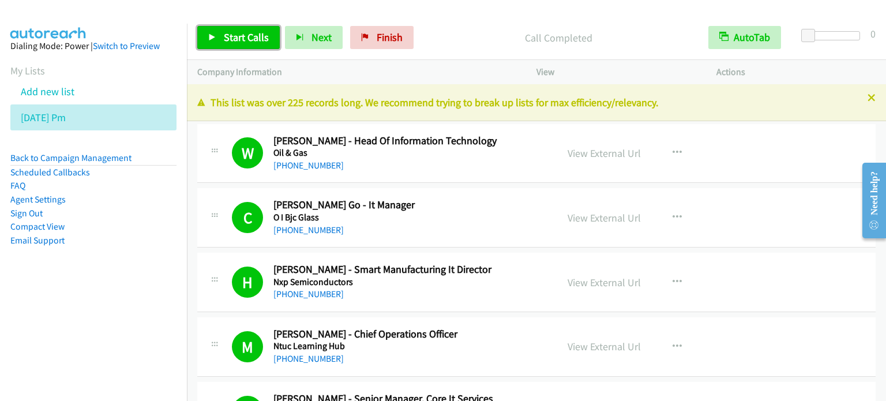
click at [247, 38] on span "Start Calls" at bounding box center [246, 37] width 45 height 13
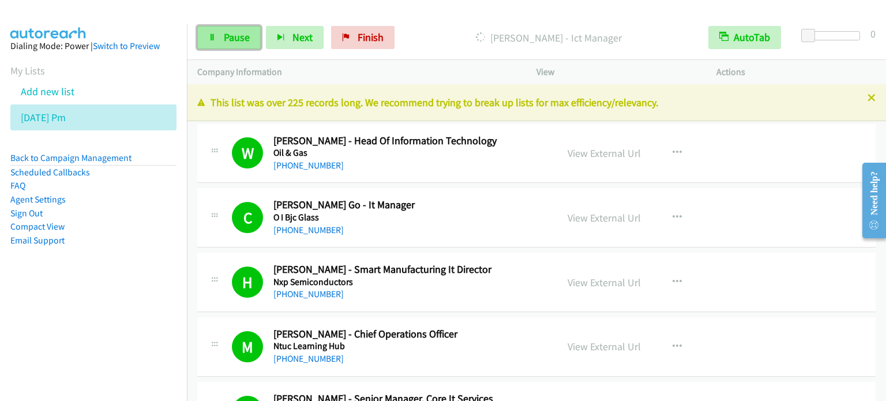
click at [236, 39] on span "Pause" at bounding box center [237, 37] width 26 height 13
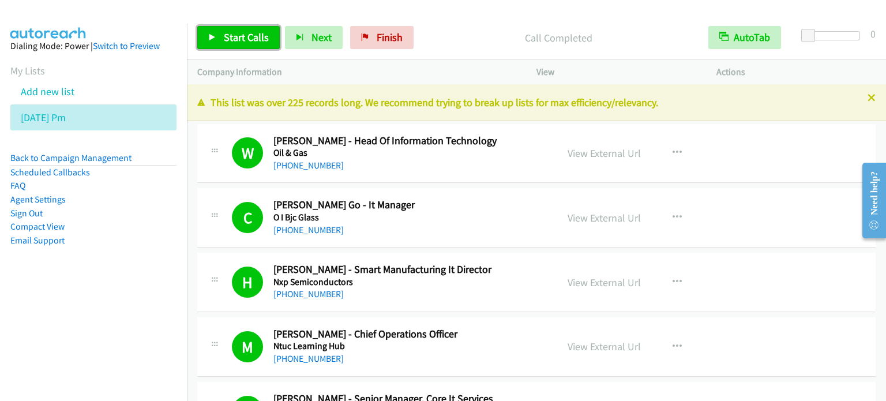
click at [260, 37] on span "Start Calls" at bounding box center [246, 37] width 45 height 13
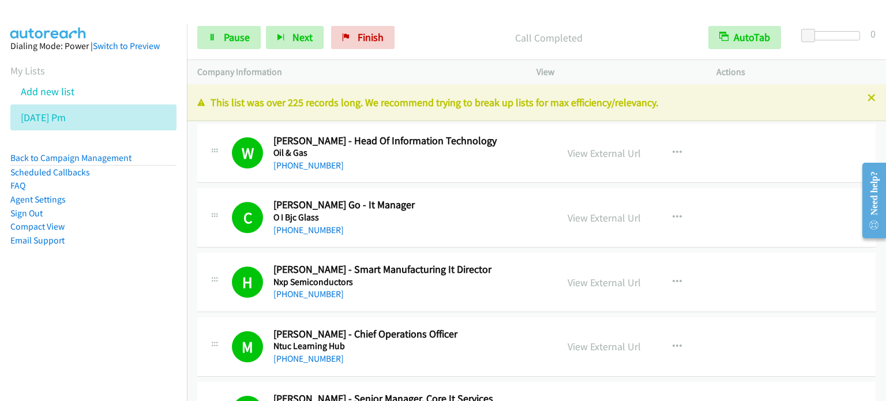
click at [55, 292] on aside "Dialing Mode: Power | Switch to Preview My Lists Add new list [DATE] Pm Back to…" at bounding box center [93, 162] width 187 height 276
click at [239, 32] on span "Pause" at bounding box center [237, 37] width 26 height 13
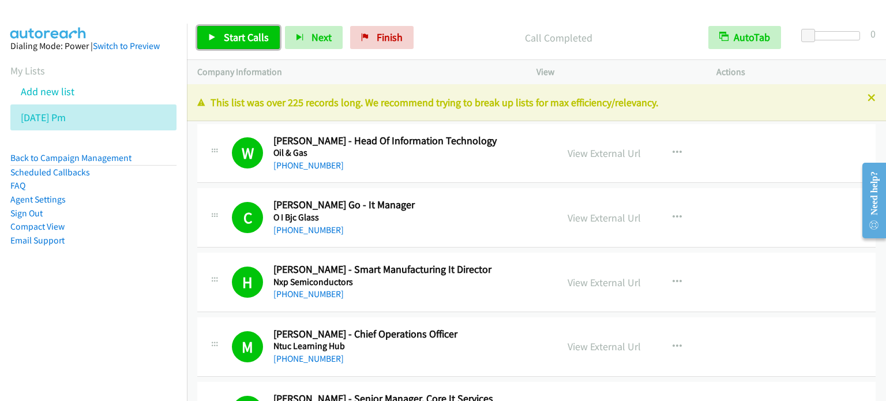
click at [234, 36] on span "Start Calls" at bounding box center [246, 37] width 45 height 13
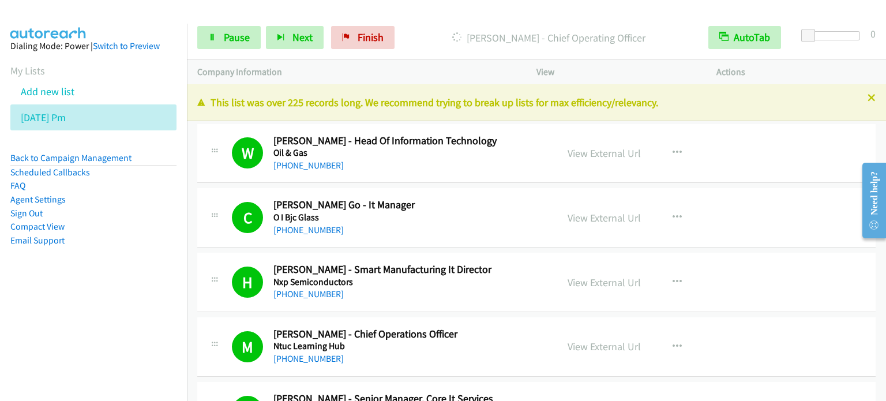
click at [80, 307] on nav "Dialing Mode: Power | Switch to Preview My Lists Add new list [DATE] Pm Back to…" at bounding box center [93, 224] width 187 height 401
click at [244, 36] on span "Pause" at bounding box center [237, 37] width 26 height 13
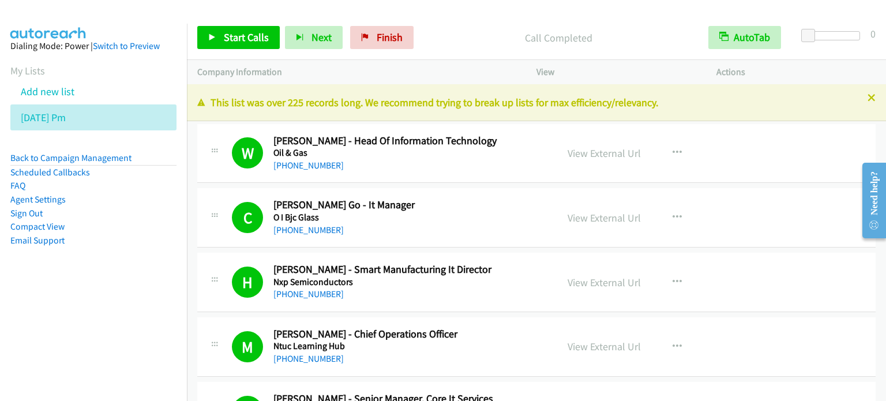
drag, startPoint x: 78, startPoint y: 275, endPoint x: 78, endPoint y: 266, distance: 9.2
click at [78, 275] on aside "Dialing Mode: Power | Switch to Preview My Lists Add new list [DATE] Pm Back to…" at bounding box center [93, 162] width 187 height 276
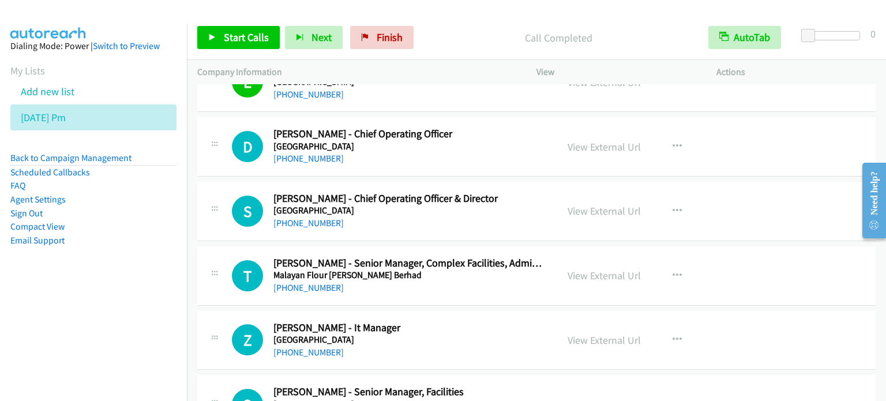
scroll to position [6400, 0]
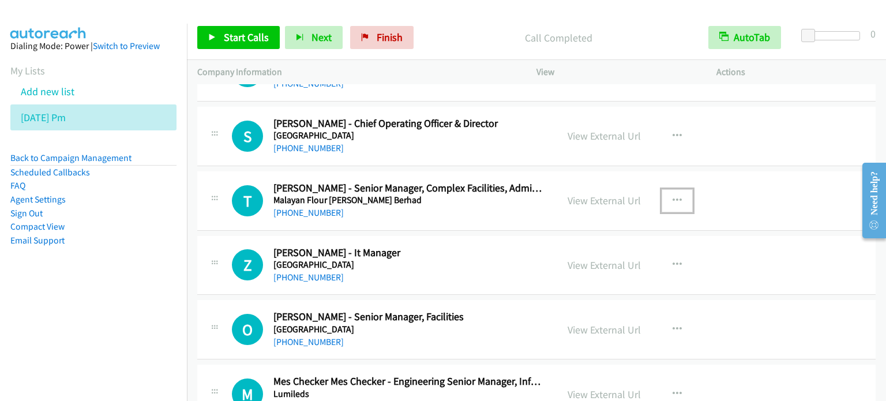
click at [674, 196] on icon "button" at bounding box center [676, 200] width 9 height 9
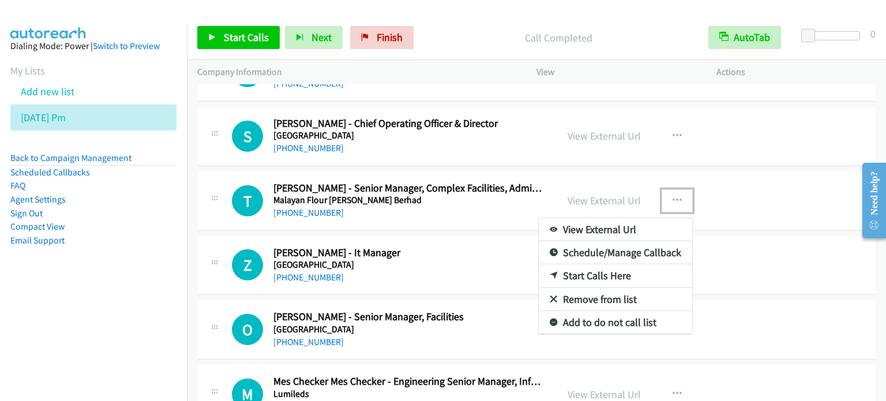
click at [589, 264] on link "Start Calls Here" at bounding box center [615, 275] width 153 height 23
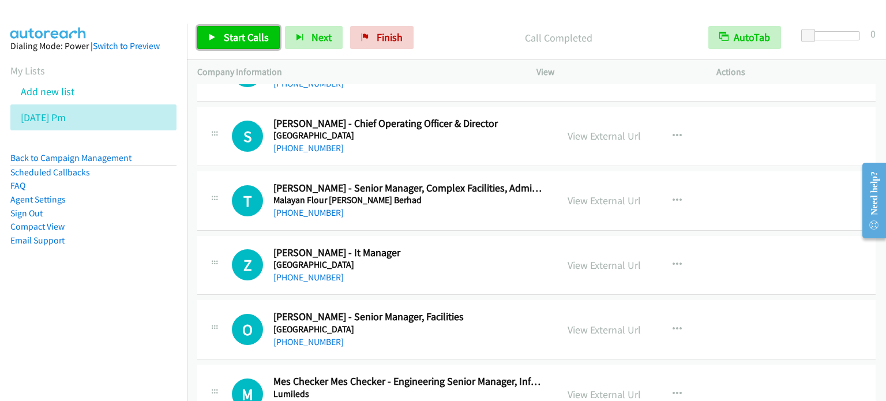
click at [246, 34] on span "Start Calls" at bounding box center [246, 37] width 45 height 13
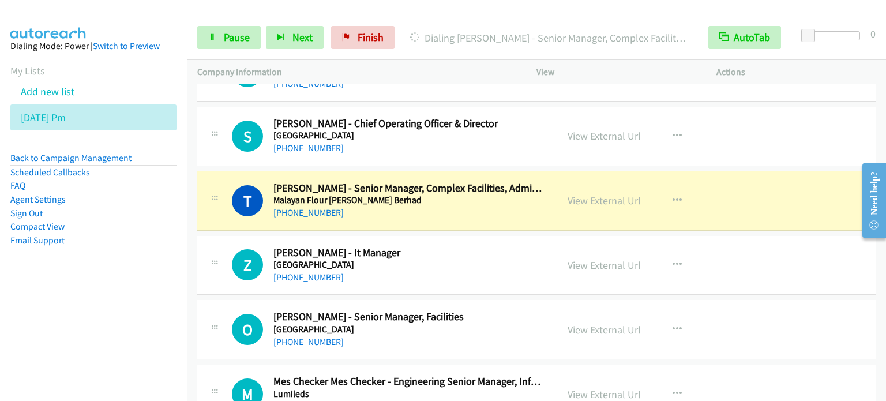
click at [55, 298] on aside "Dialing Mode: Power | Switch to Preview My Lists Add new list [DATE] Pm Back to…" at bounding box center [93, 162] width 187 height 276
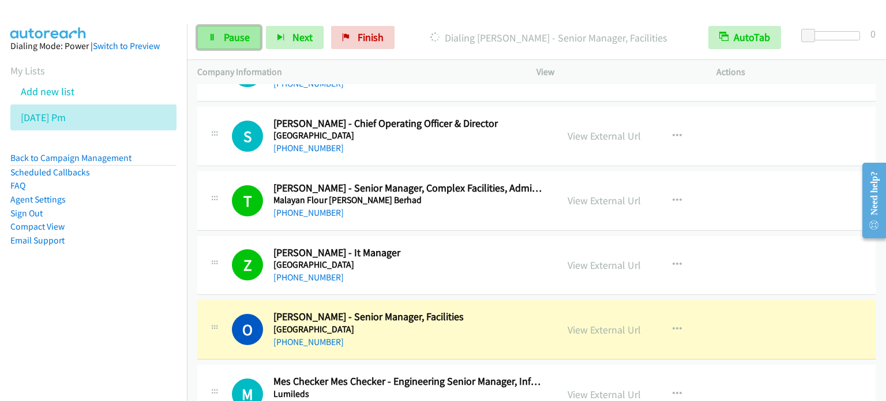
click at [221, 42] on link "Pause" at bounding box center [228, 37] width 63 height 23
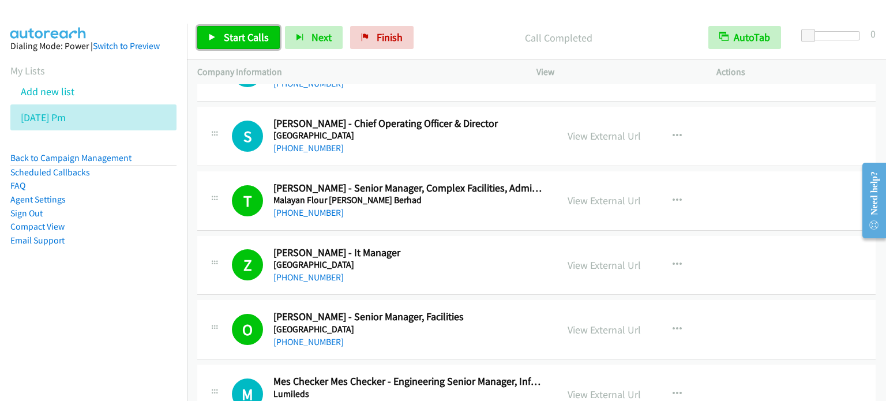
click at [232, 33] on span "Start Calls" at bounding box center [246, 37] width 45 height 13
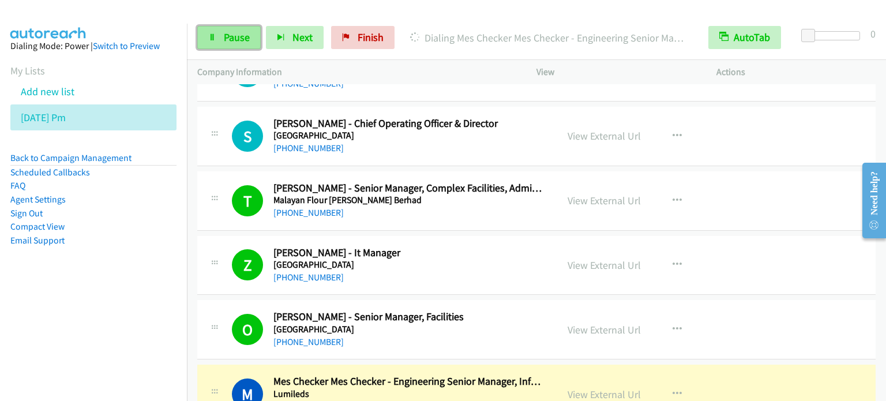
click at [236, 37] on span "Pause" at bounding box center [237, 37] width 26 height 13
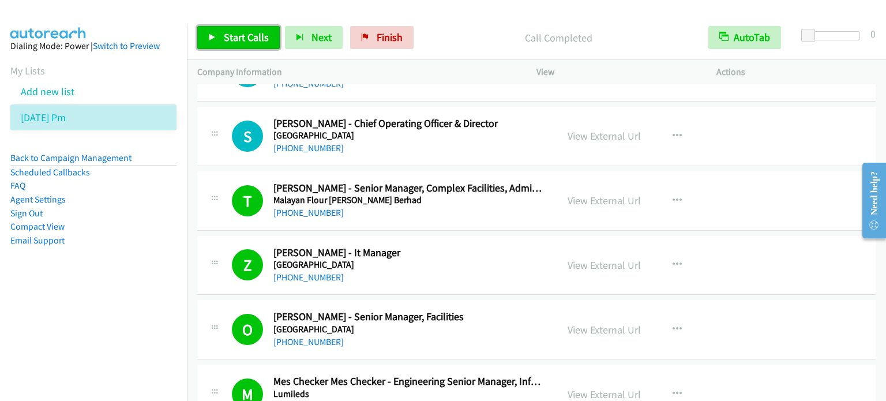
click at [244, 32] on span "Start Calls" at bounding box center [246, 37] width 45 height 13
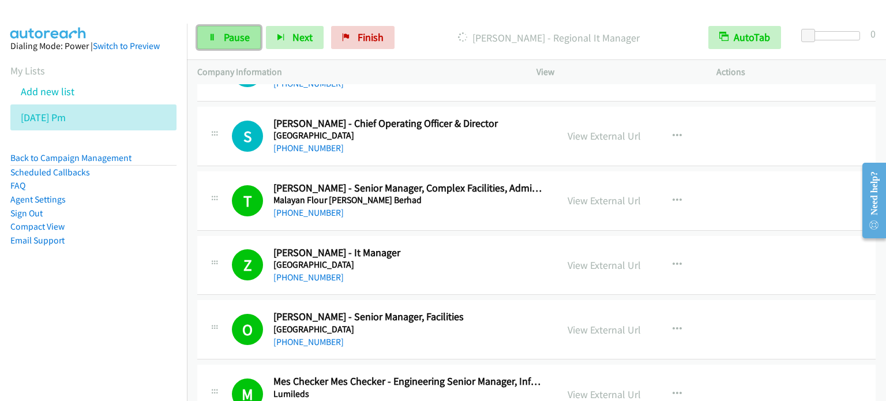
click at [238, 37] on span "Pause" at bounding box center [237, 37] width 26 height 13
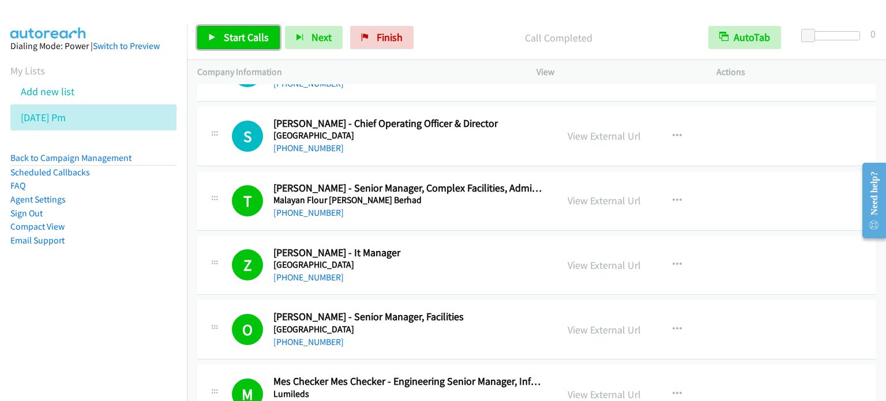
click at [245, 36] on span "Start Calls" at bounding box center [246, 37] width 45 height 13
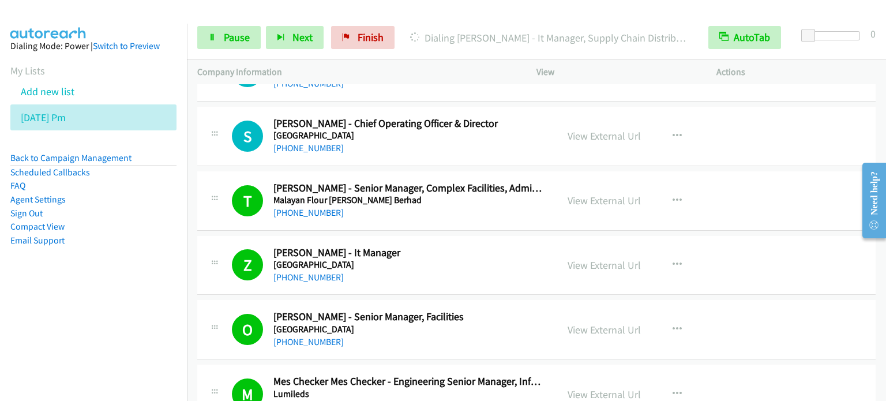
click at [46, 282] on aside "Dialing Mode: Power | Switch to Preview My Lists Add new list [DATE] Pm Back to…" at bounding box center [93, 162] width 187 height 276
click at [225, 42] on span "Pause" at bounding box center [237, 37] width 26 height 13
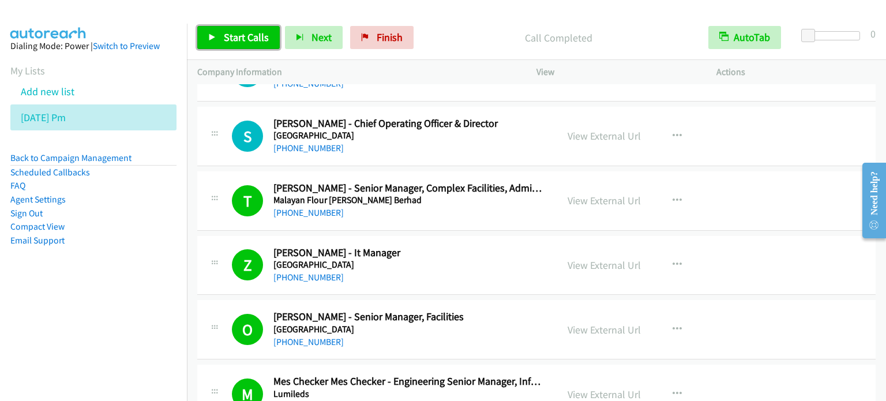
click at [239, 32] on span "Start Calls" at bounding box center [246, 37] width 45 height 13
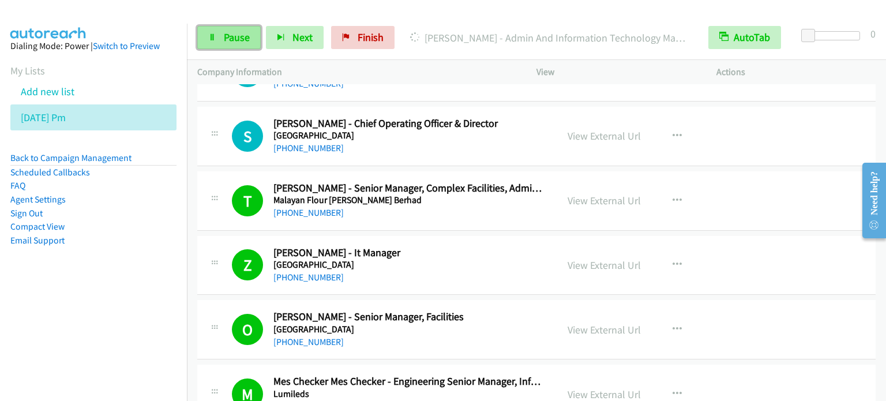
click at [223, 48] on link "Pause" at bounding box center [228, 37] width 63 height 23
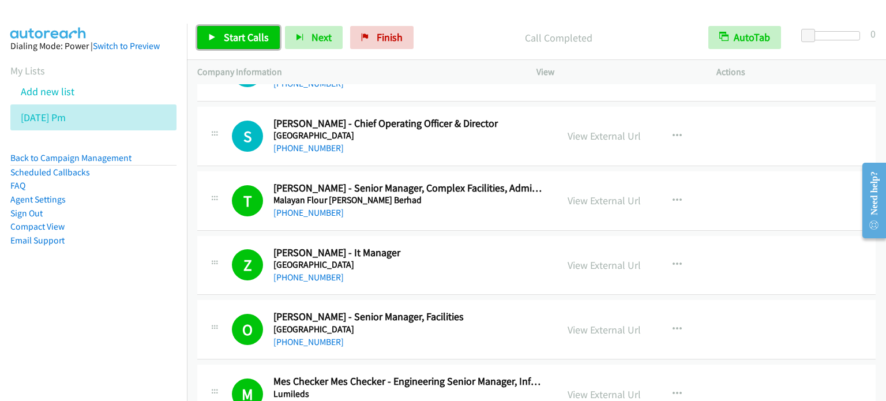
click at [232, 47] on link "Start Calls" at bounding box center [238, 37] width 82 height 23
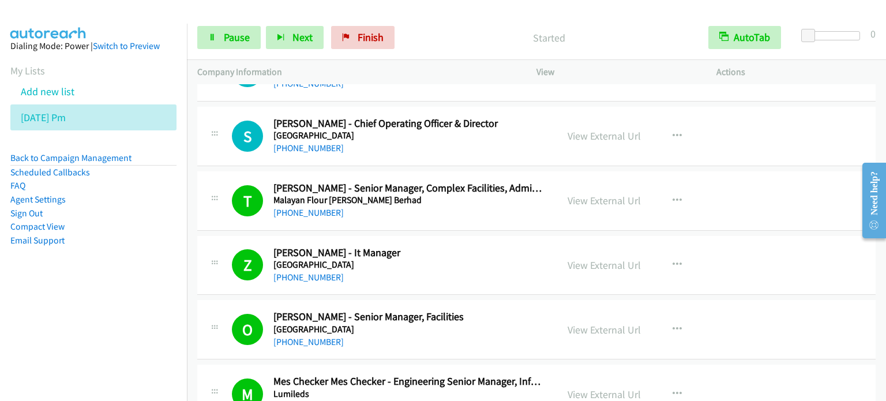
click at [173, 300] on nav "Dialing Mode: Power | Switch to Preview My Lists Add new list [DATE] Pm Back to…" at bounding box center [93, 224] width 187 height 401
click at [251, 32] on link "Pause" at bounding box center [228, 37] width 63 height 23
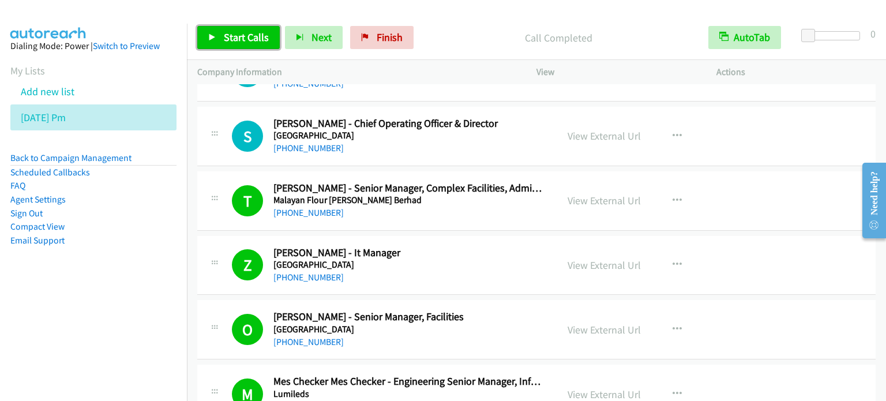
click at [250, 42] on span "Start Calls" at bounding box center [246, 37] width 45 height 13
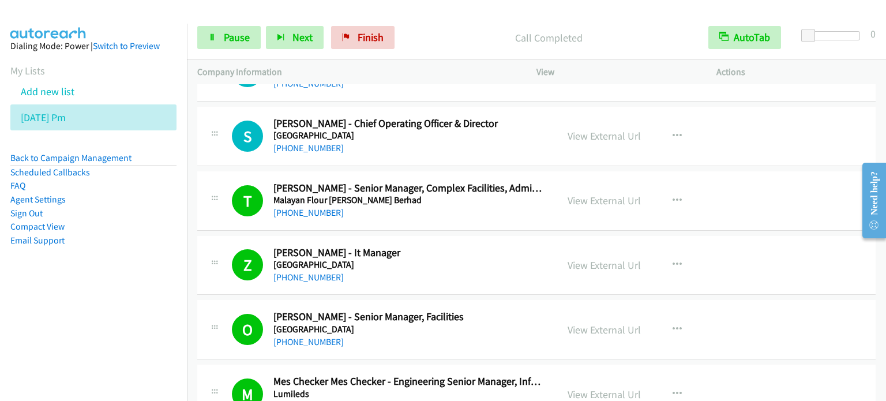
drag, startPoint x: 132, startPoint y: 347, endPoint x: 190, endPoint y: 197, distance: 161.2
click at [132, 347] on nav "Dialing Mode: Power | Switch to Preview My Lists Add new list [DATE] Pm Back to…" at bounding box center [93, 224] width 187 height 401
click at [205, 34] on link "Pause" at bounding box center [228, 37] width 63 height 23
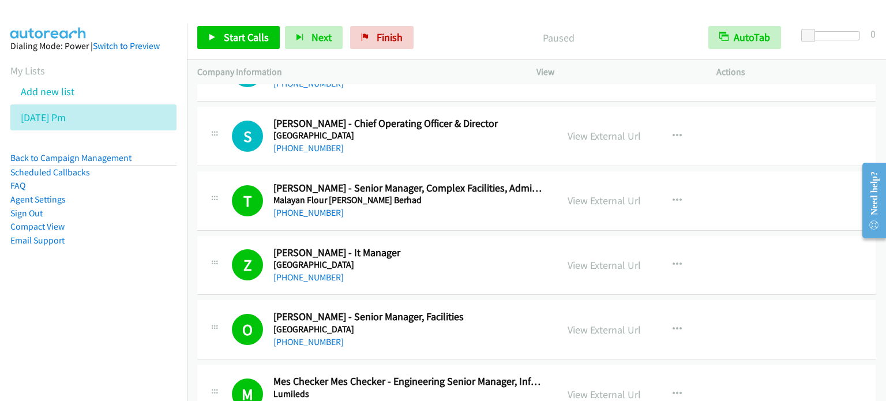
click at [96, 283] on aside "Dialing Mode: Power | Switch to Preview My Lists Add new list [DATE] Pm Back to…" at bounding box center [93, 162] width 187 height 276
click at [70, 309] on nav "Dialing Mode: Power | Switch to Preview My Lists Add new list [DATE] Pm Back to…" at bounding box center [93, 224] width 187 height 401
click at [249, 45] on link "Start Calls" at bounding box center [238, 37] width 82 height 23
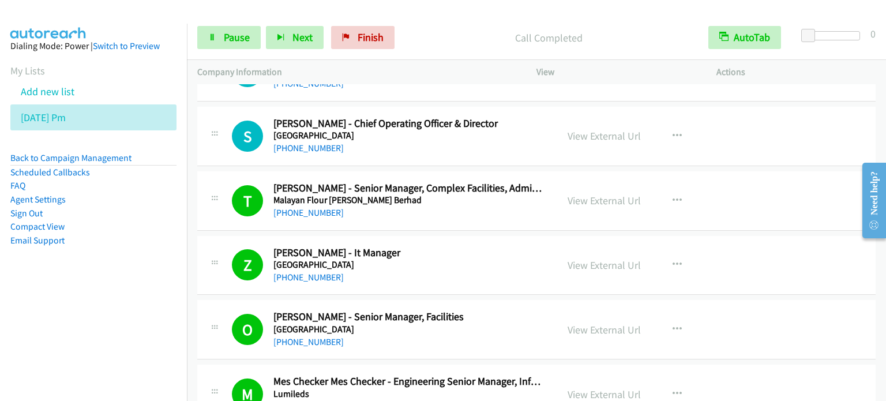
click at [78, 319] on nav "Dialing Mode: Power | Switch to Preview My Lists Add new list [DATE] Pm Back to…" at bounding box center [93, 224] width 187 height 401
click at [229, 38] on span "Pause" at bounding box center [237, 37] width 26 height 13
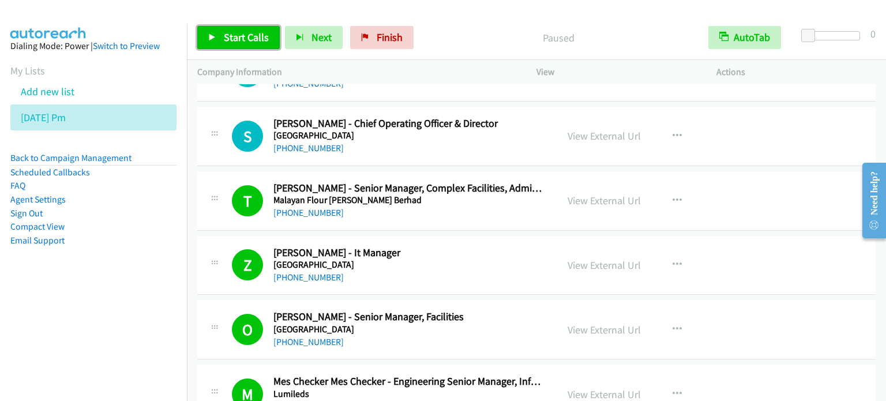
click at [255, 42] on span "Start Calls" at bounding box center [246, 37] width 45 height 13
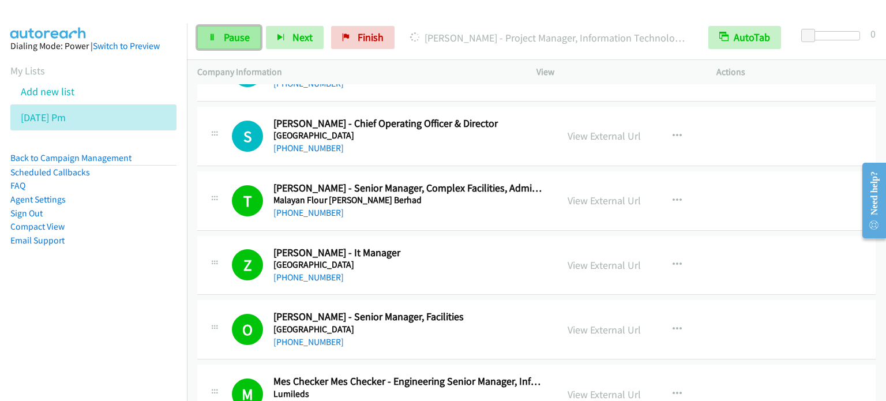
click at [229, 29] on link "Pause" at bounding box center [228, 37] width 63 height 23
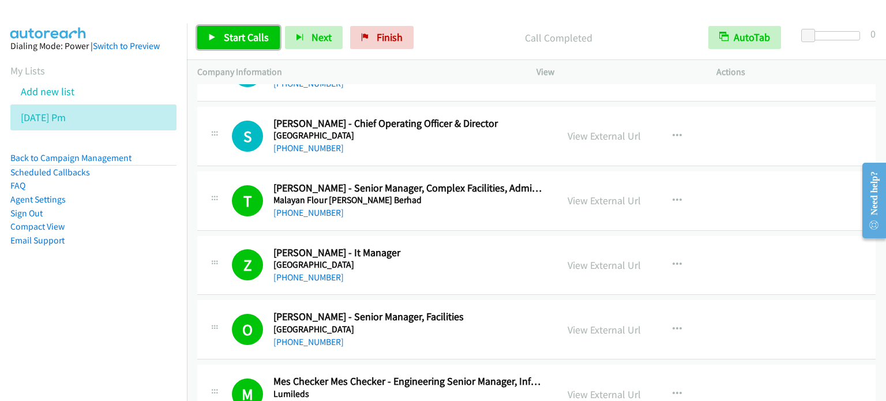
click at [251, 37] on span "Start Calls" at bounding box center [246, 37] width 45 height 13
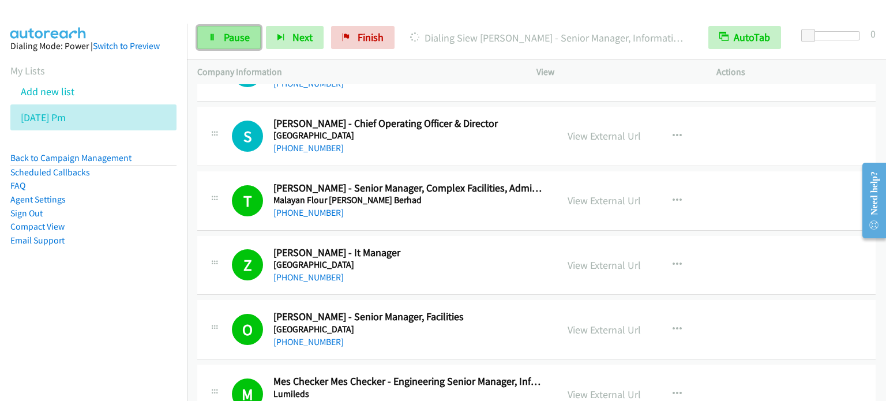
click at [237, 36] on span "Pause" at bounding box center [237, 37] width 26 height 13
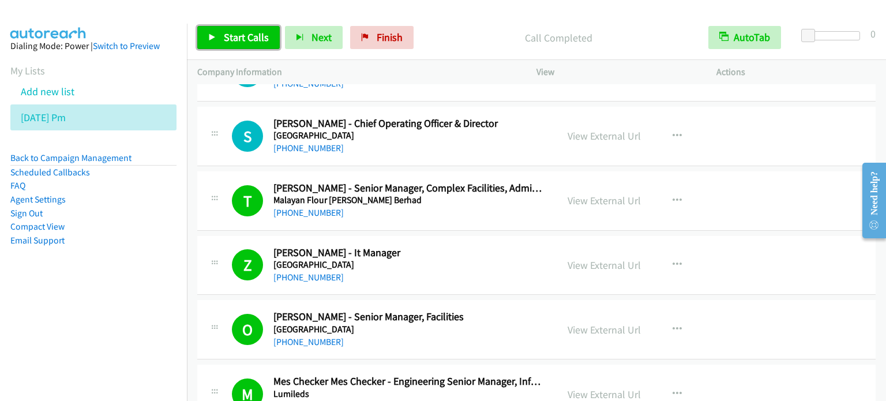
click at [247, 34] on span "Start Calls" at bounding box center [246, 37] width 45 height 13
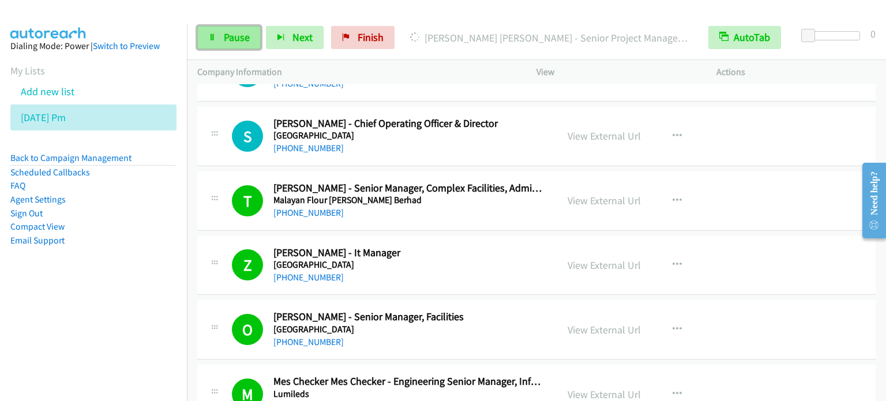
click at [232, 33] on span "Pause" at bounding box center [237, 37] width 26 height 13
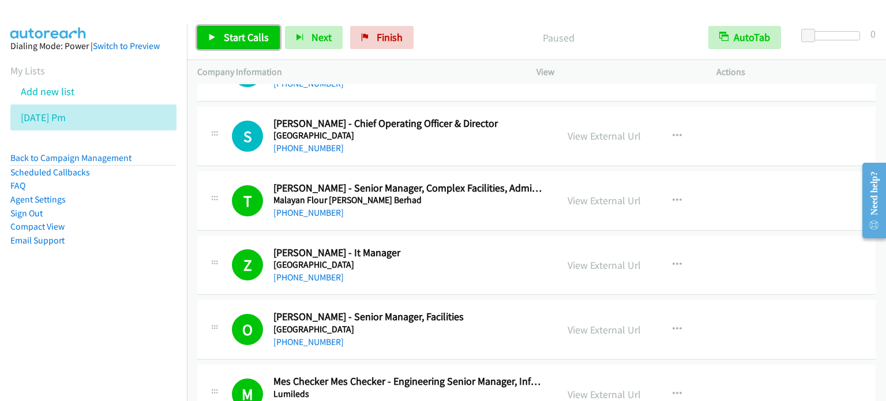
click at [240, 38] on span "Start Calls" at bounding box center [246, 37] width 45 height 13
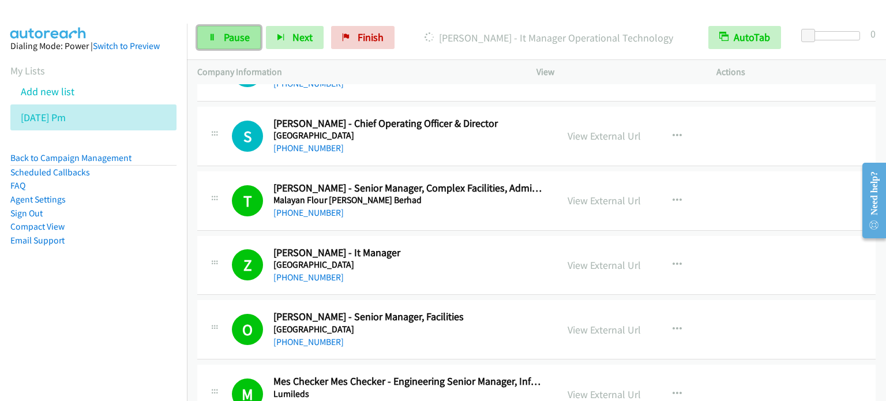
click at [247, 33] on span "Pause" at bounding box center [237, 37] width 26 height 13
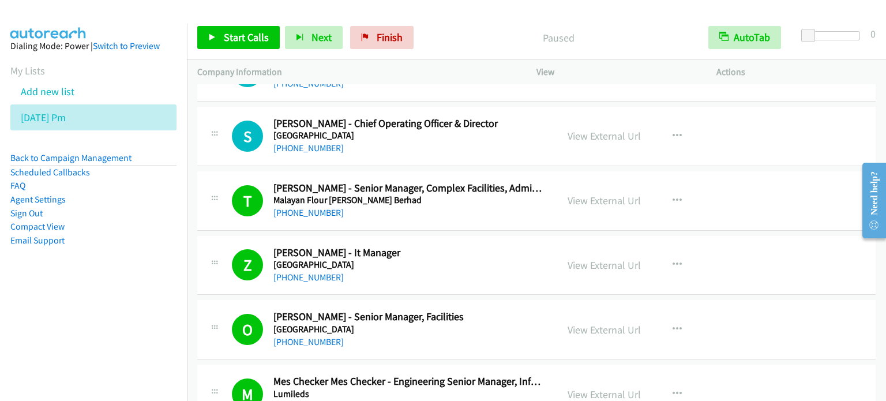
drag, startPoint x: 121, startPoint y: 298, endPoint x: 165, endPoint y: 244, distance: 68.8
click at [122, 298] on aside "Dialing Mode: Power | Switch to Preview My Lists Add new list [DATE] Pm Back to…" at bounding box center [93, 162] width 187 height 276
click at [240, 36] on span "Start Calls" at bounding box center [246, 37] width 45 height 13
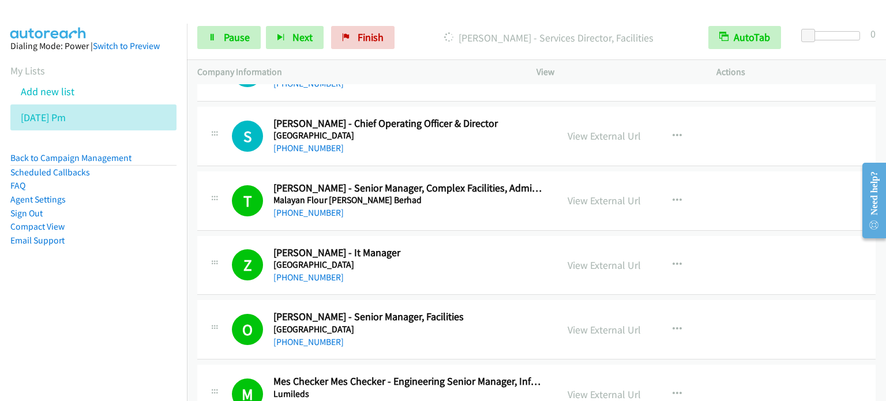
drag, startPoint x: 116, startPoint y: 279, endPoint x: 126, endPoint y: 266, distance: 15.7
click at [118, 279] on aside "Dialing Mode: Power | Switch to Preview My Lists Add new list [DATE] Pm Back to…" at bounding box center [93, 162] width 187 height 276
click at [224, 44] on link "Pause" at bounding box center [228, 37] width 63 height 23
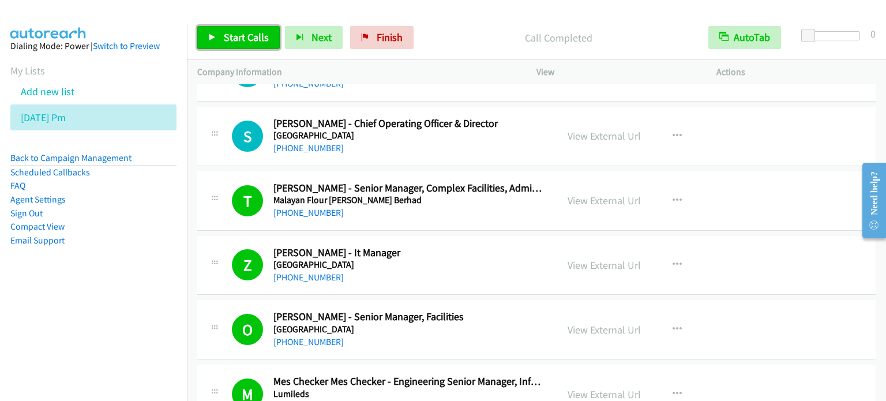
click at [255, 35] on span "Start Calls" at bounding box center [246, 37] width 45 height 13
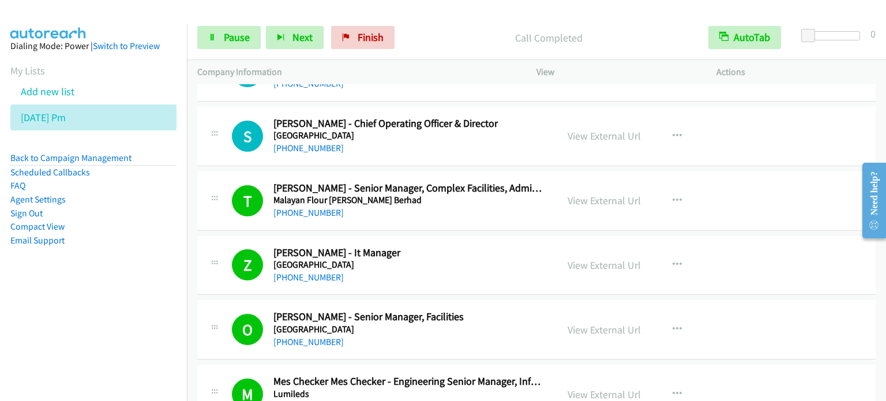
click at [128, 266] on aside "Dialing Mode: Power | Switch to Preview My Lists Add new list [DATE] Pm Back to…" at bounding box center [93, 162] width 187 height 276
click at [129, 313] on nav "Dialing Mode: Power | Switch to Preview My Lists Add new list [DATE] Pm Back to…" at bounding box center [93, 224] width 187 height 401
drag, startPoint x: 74, startPoint y: 292, endPoint x: 207, endPoint y: 155, distance: 191.2
click at [74, 292] on aside "Dialing Mode: Power | Switch to Preview My Lists Add new list [DATE] Pm Back to…" at bounding box center [93, 162] width 187 height 276
click at [246, 39] on span "Pause" at bounding box center [237, 37] width 26 height 13
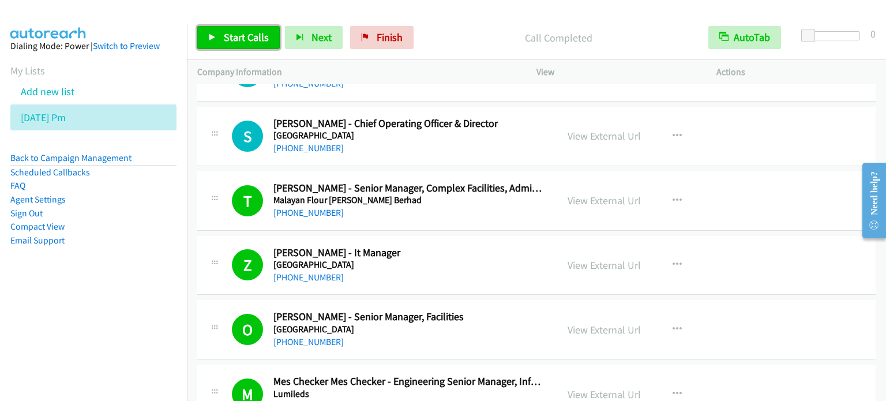
click at [229, 39] on span "Start Calls" at bounding box center [246, 37] width 45 height 13
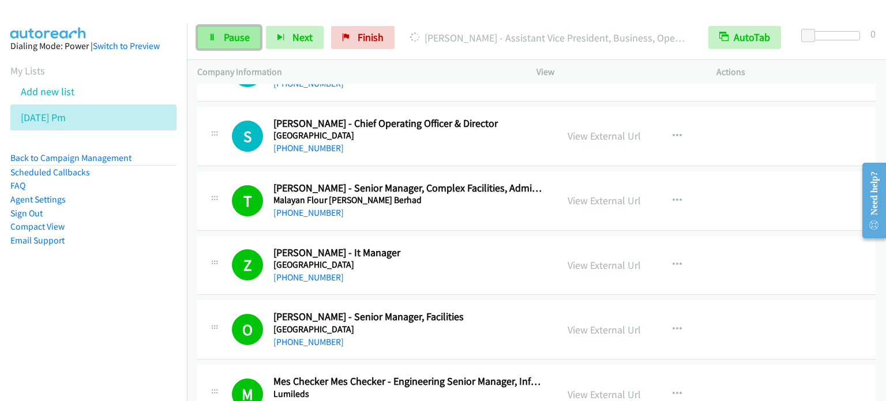
click at [219, 36] on link "Pause" at bounding box center [228, 37] width 63 height 23
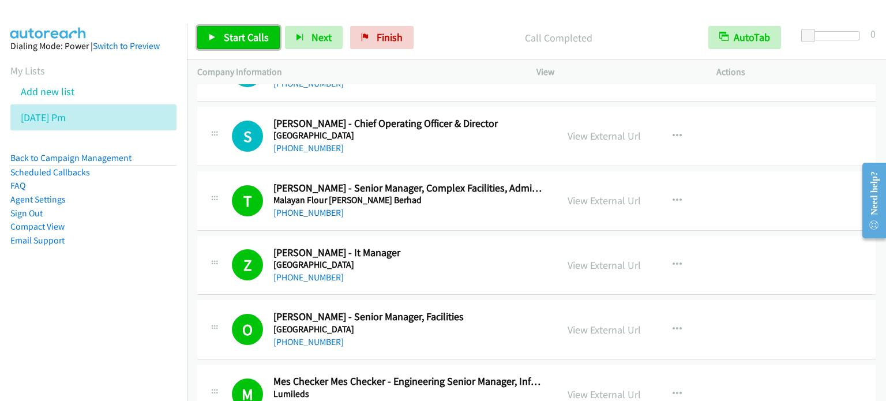
click at [247, 35] on span "Start Calls" at bounding box center [246, 37] width 45 height 13
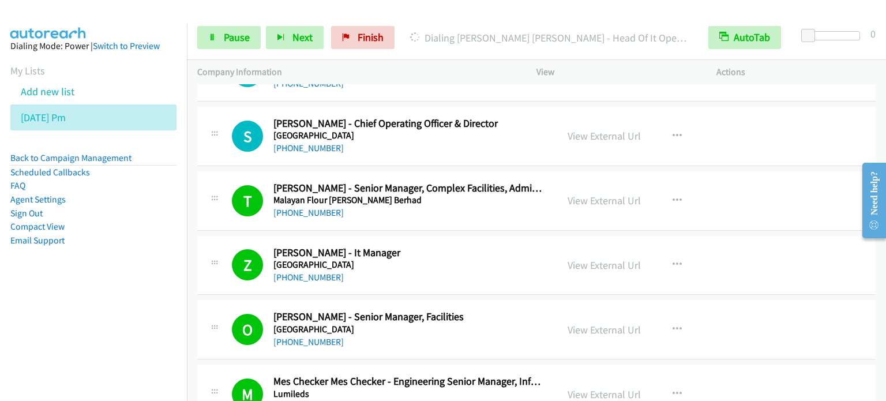
click at [133, 335] on nav "Dialing Mode: Power | Switch to Preview My Lists Add new list [DATE] Pm Back to…" at bounding box center [93, 224] width 187 height 401
click at [224, 34] on span "Pause" at bounding box center [237, 37] width 26 height 13
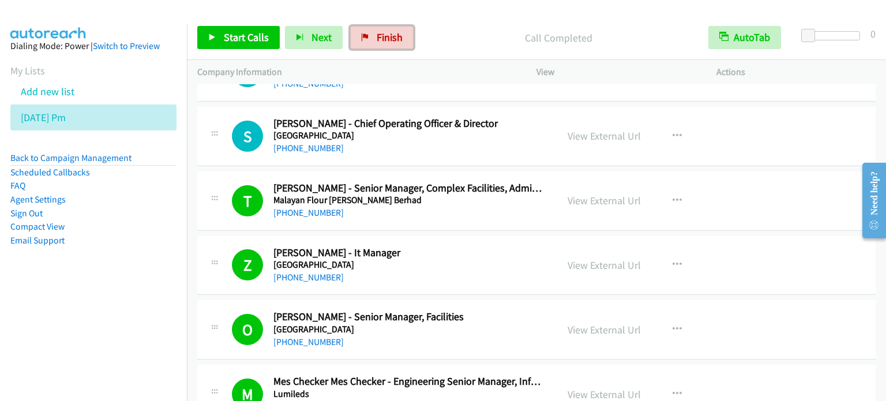
drag, startPoint x: 389, startPoint y: 32, endPoint x: 519, endPoint y: 1, distance: 133.3
click at [389, 32] on span "Finish" at bounding box center [390, 37] width 26 height 13
